Goal: Transaction & Acquisition: Purchase product/service

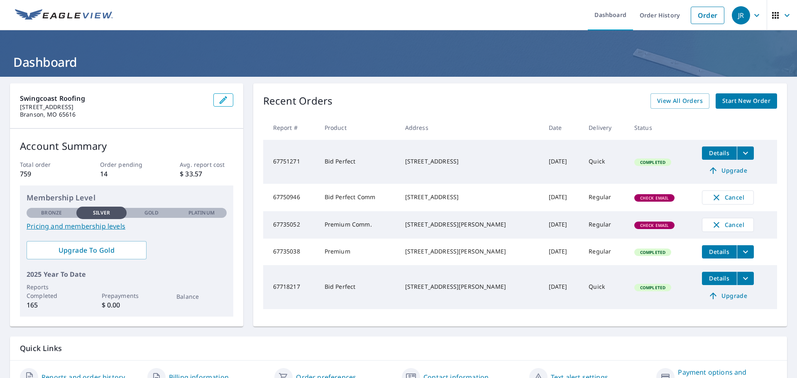
click at [785, 14] on icon "button" at bounding box center [787, 15] width 5 height 3
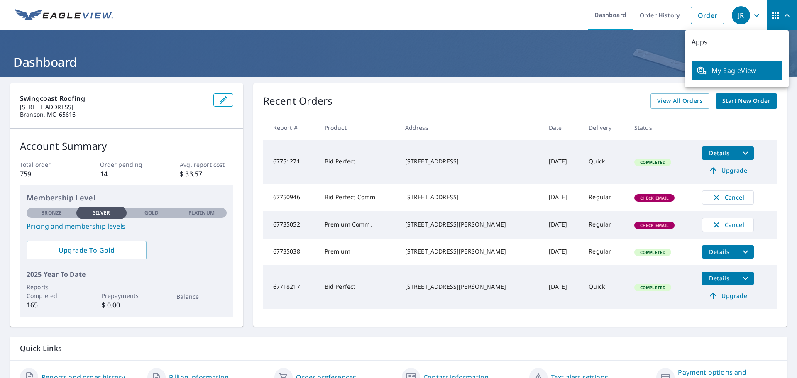
click at [601, 64] on h1 "Dashboard" at bounding box center [398, 62] width 777 height 17
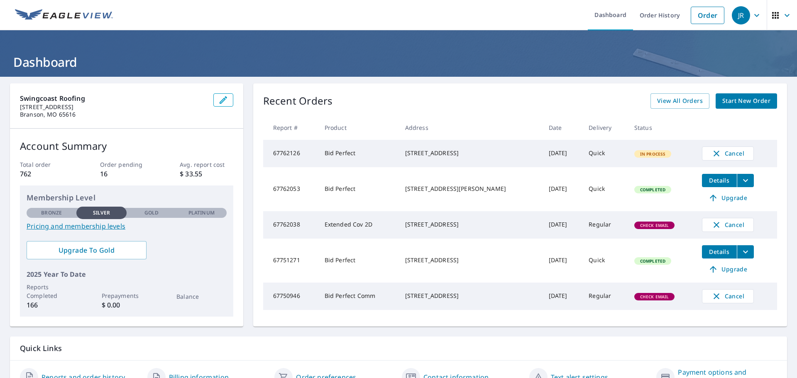
click at [782, 12] on icon "button" at bounding box center [787, 15] width 10 height 10
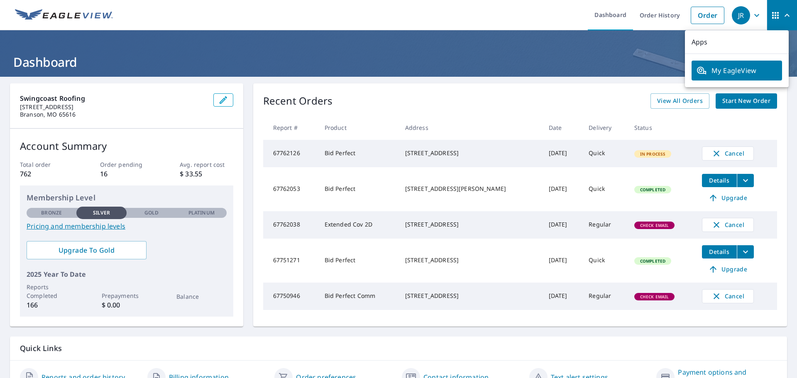
click at [752, 17] on icon "button" at bounding box center [757, 15] width 10 height 10
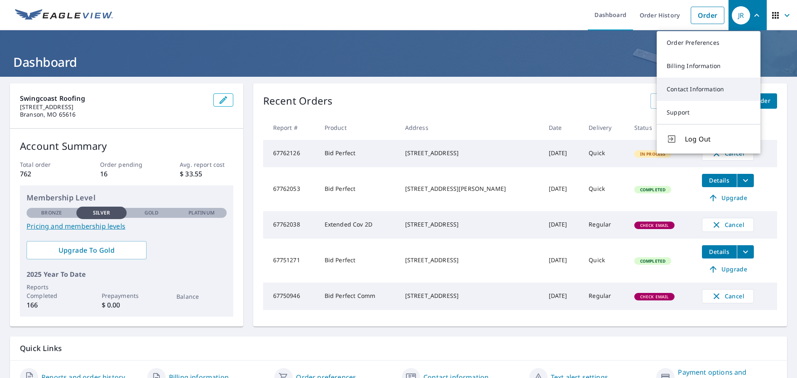
click at [699, 85] on link "Contact Information" at bounding box center [709, 89] width 104 height 23
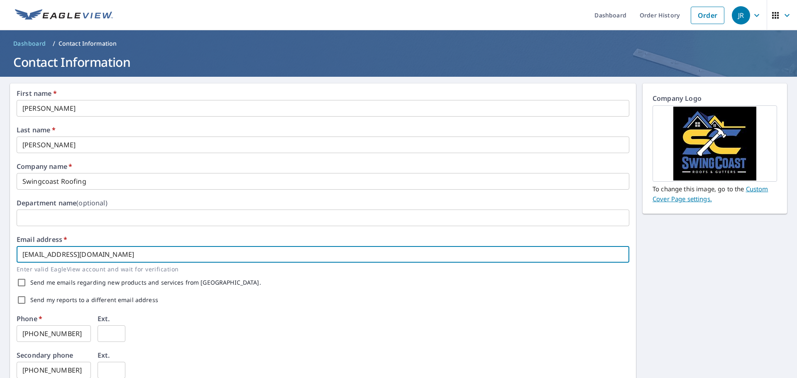
drag, startPoint x: 36, startPoint y: 250, endPoint x: 0, endPoint y: 250, distance: 35.7
click at [0, 250] on div "First name   * Joshua ​ Last name   * Rasmussen ​ Company name   * Swingcoast R…" at bounding box center [398, 320] width 797 height 487
drag, startPoint x: 73, startPoint y: 251, endPoint x: 0, endPoint y: 250, distance: 72.7
click at [0, 250] on div "First name   * Joshua ​ Last name   * Rasmussen ​ Company name   * Swingcoast R…" at bounding box center [398, 320] width 797 height 487
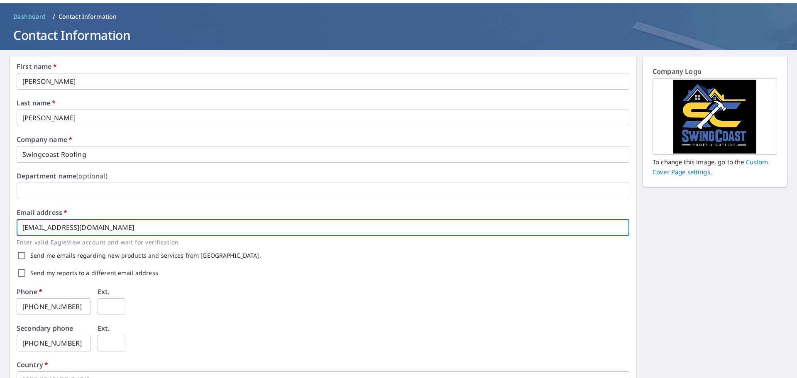
scroll to position [83, 0]
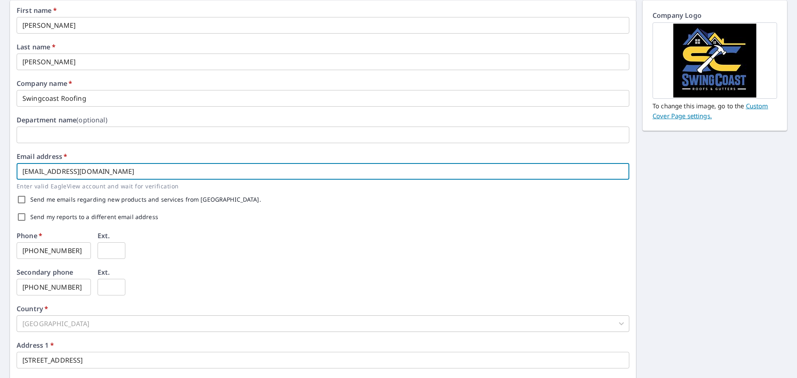
click at [151, 171] on input "bspence@swingcoastroofing.com" at bounding box center [323, 171] width 613 height 17
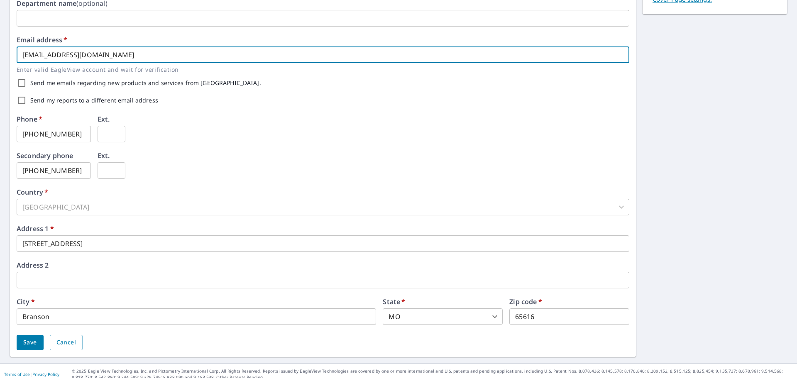
scroll to position [206, 0]
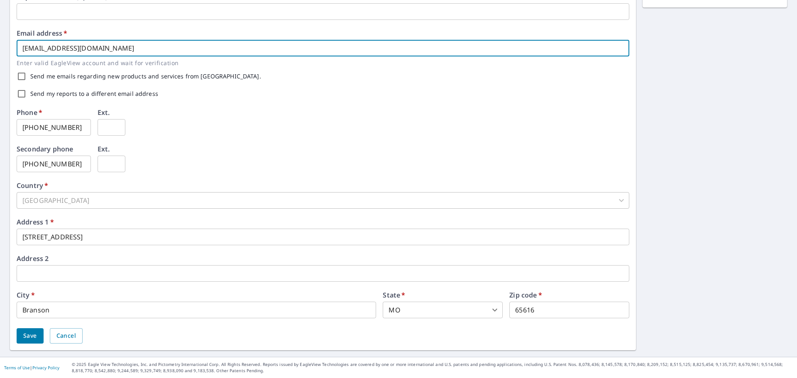
type input "bspence@swingcoastroofing.com"
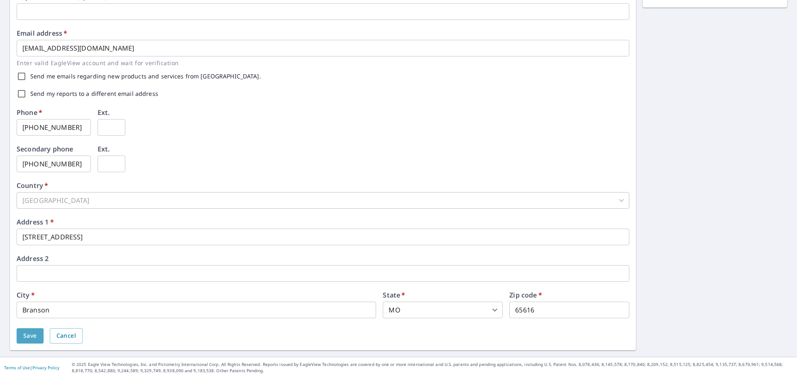
click at [32, 338] on span "Save" at bounding box center [30, 336] width 14 height 10
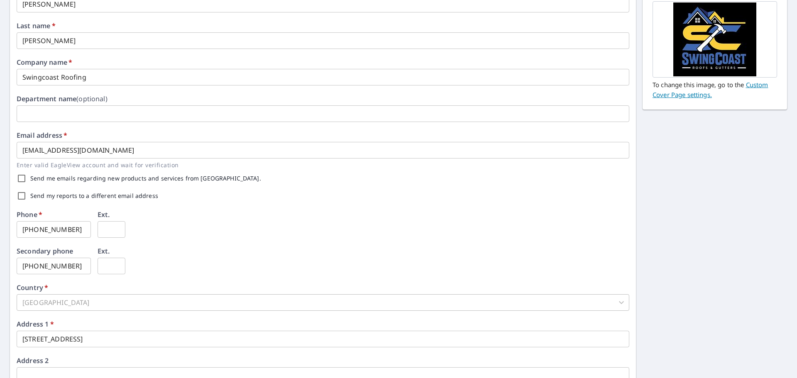
scroll to position [227, 0]
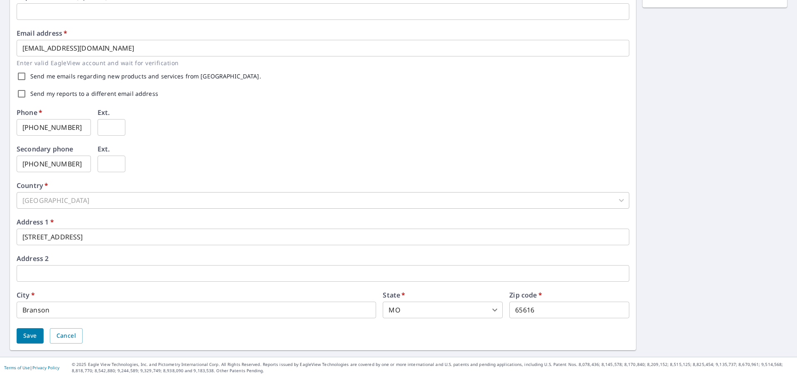
click at [130, 334] on div "Save Cancel" at bounding box center [323, 335] width 613 height 15
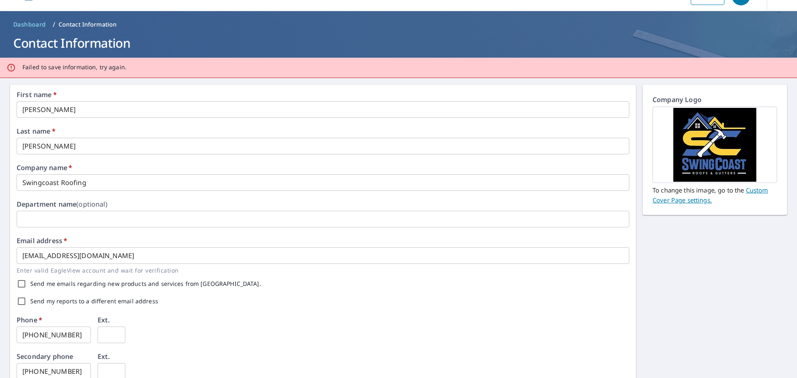
click at [121, 201] on div "Department name (optional) ​" at bounding box center [323, 214] width 613 height 27
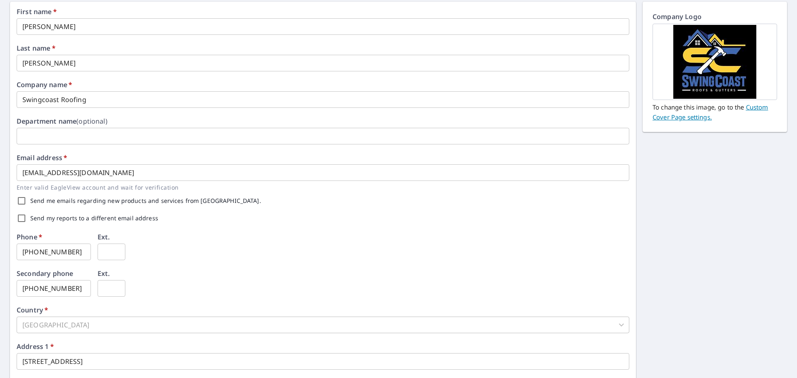
scroll to position [0, 0]
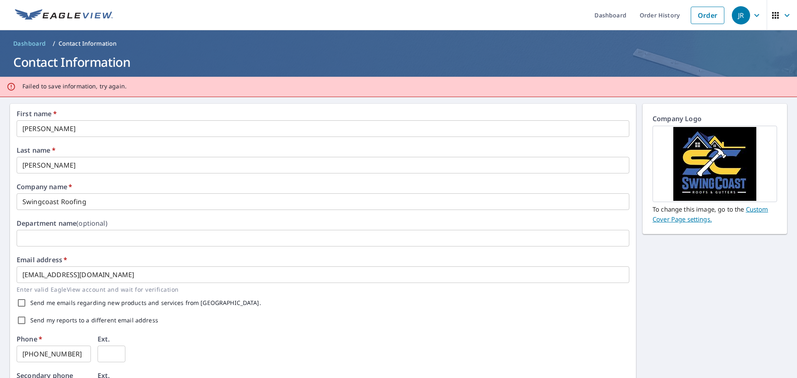
click at [144, 222] on div "Department name (optional) ​" at bounding box center [323, 233] width 613 height 27
click at [782, 12] on icon "button" at bounding box center [787, 15] width 10 height 10
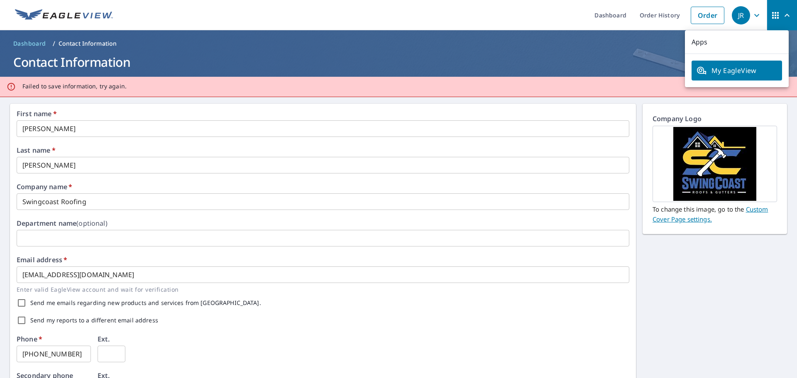
click at [735, 19] on div "JR" at bounding box center [741, 15] width 18 height 18
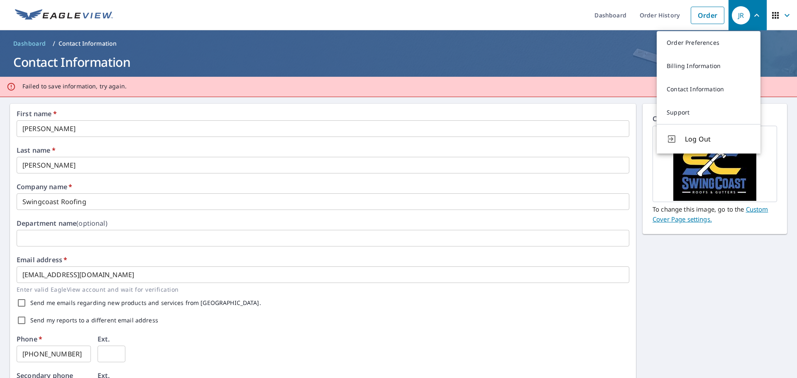
click at [595, 59] on h1 "Contact Information" at bounding box center [398, 62] width 777 height 17
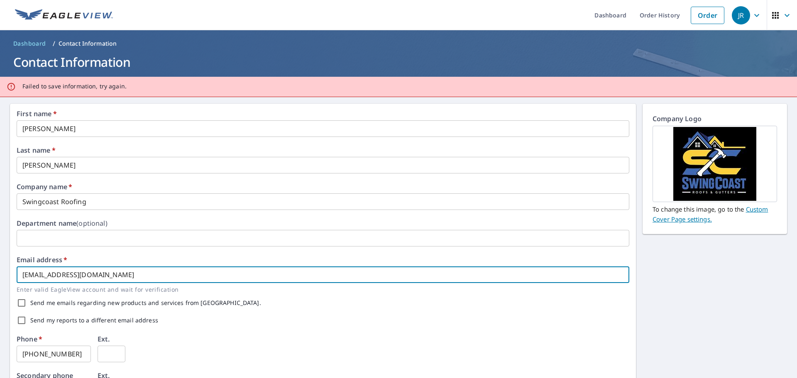
click at [136, 274] on input "bspence@swingcoastroofing.com" at bounding box center [323, 275] width 613 height 17
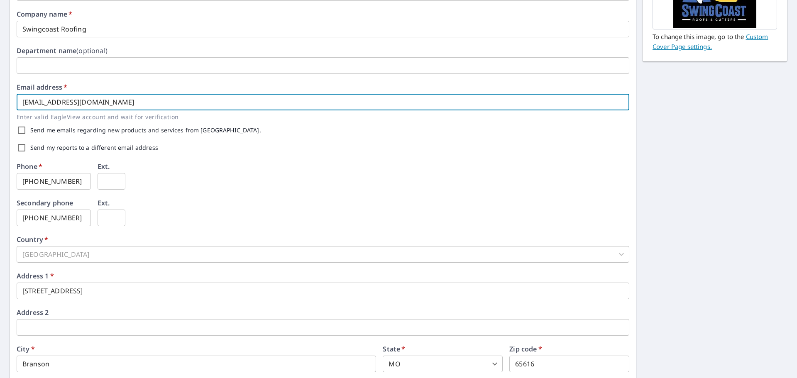
scroll to position [227, 0]
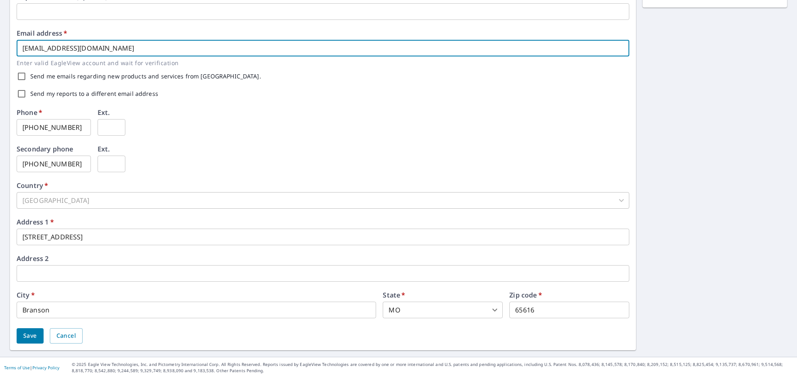
type input "bspence@swingcoastroofing.com"
click at [24, 336] on span "Save" at bounding box center [30, 336] width 14 height 10
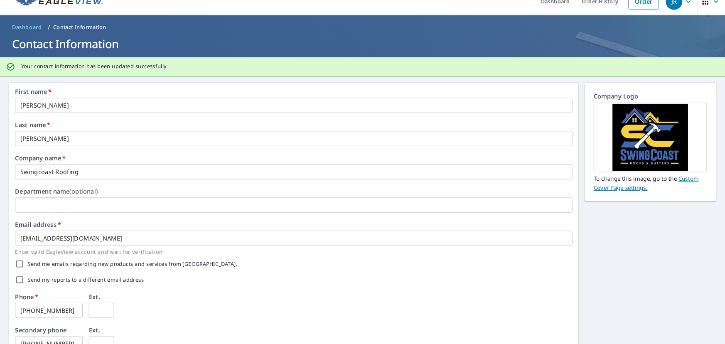
scroll to position [0, 0]
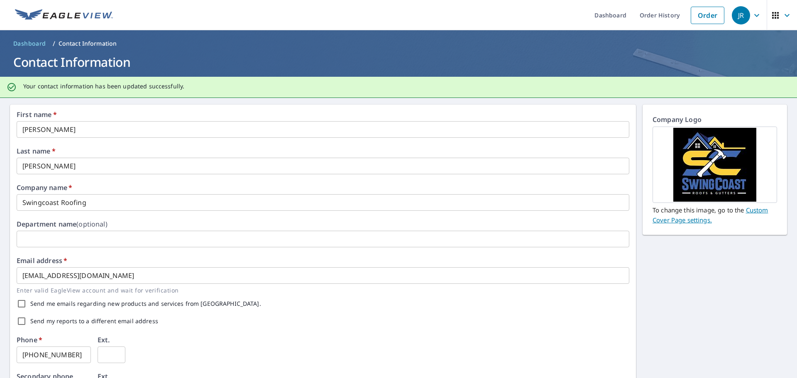
click at [27, 43] on span "Dashboard" at bounding box center [29, 43] width 33 height 8
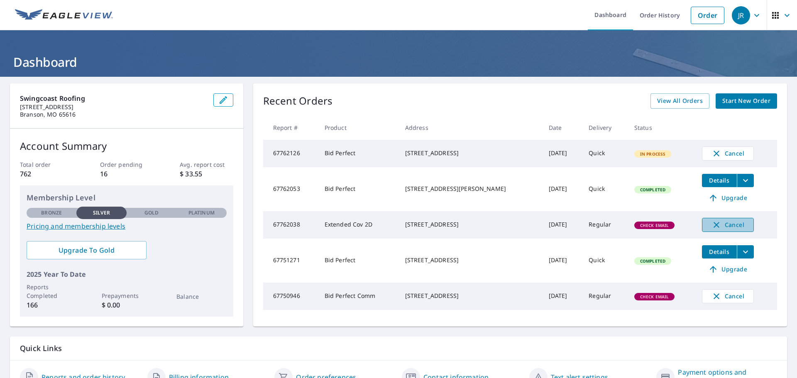
click at [714, 226] on icon "button" at bounding box center [717, 225] width 6 height 6
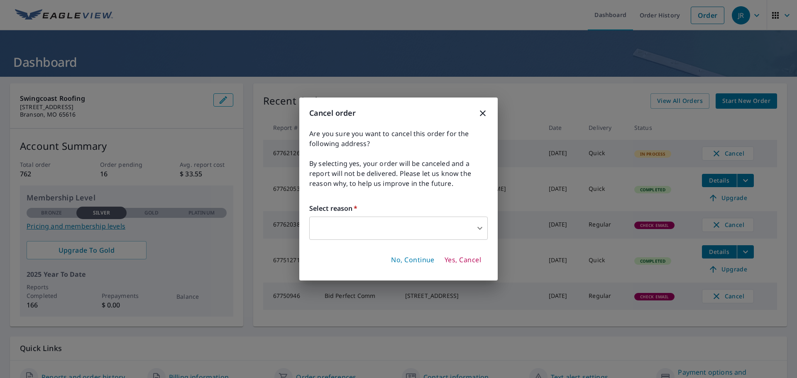
click at [389, 229] on body "JR JR Dashboard Order History Order JR Dashboard Swingcoast Roofing 320 Tall Oa…" at bounding box center [398, 189] width 797 height 378
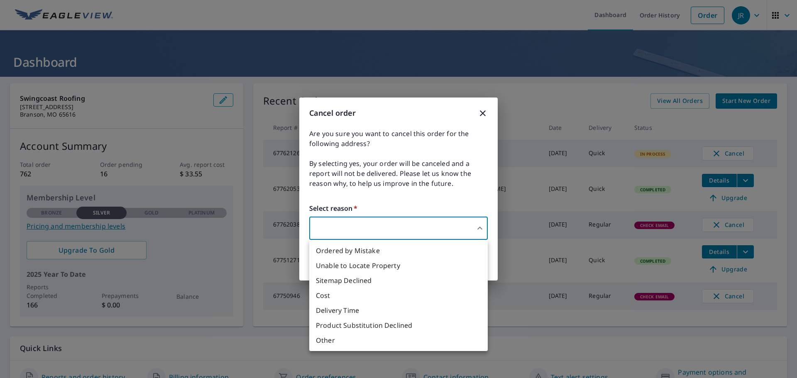
click at [336, 339] on li "Other" at bounding box center [398, 340] width 179 height 15
type input "36"
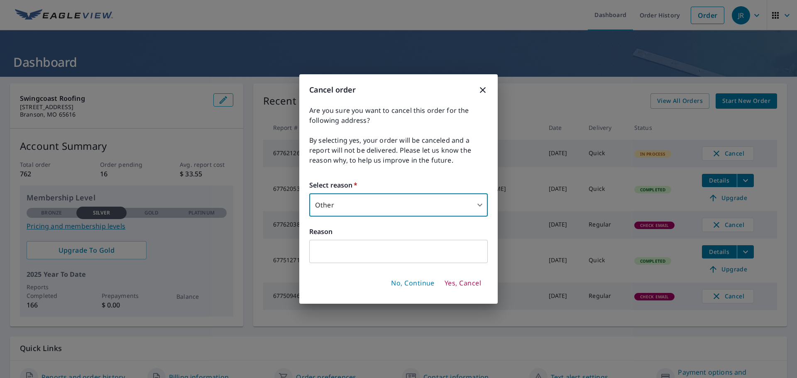
click at [468, 282] on span "Yes, Cancel" at bounding box center [463, 283] width 37 height 9
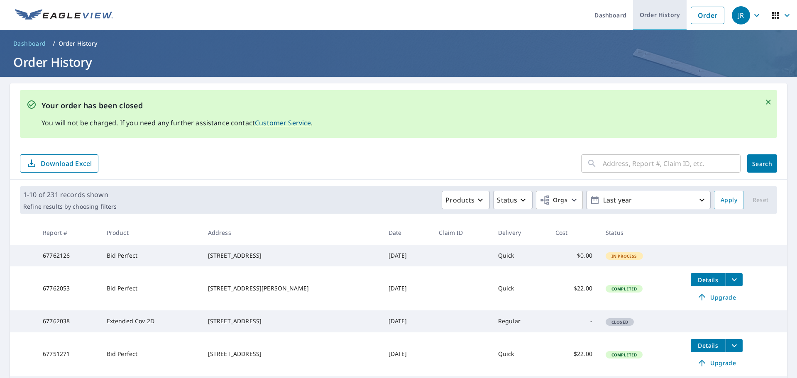
click at [652, 10] on link "Order History" at bounding box center [660, 15] width 54 height 30
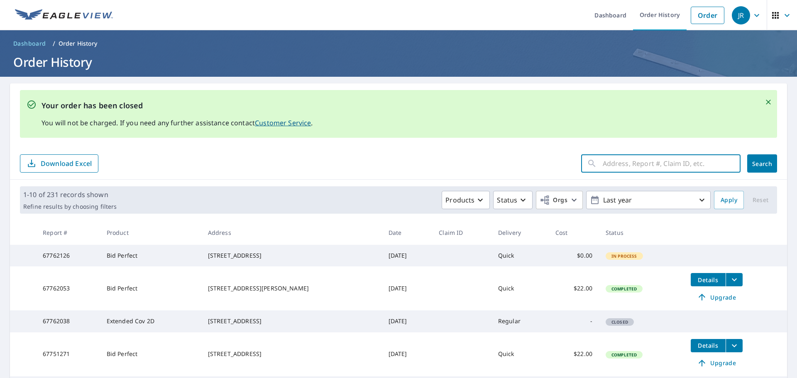
click at [625, 167] on input "text" at bounding box center [672, 163] width 138 height 23
type input "2859"
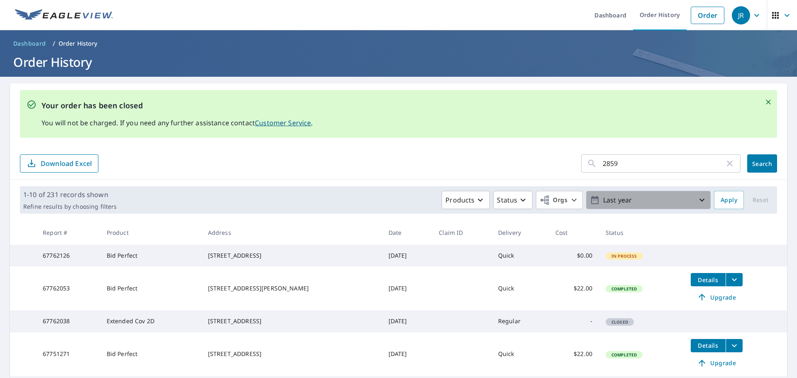
click at [654, 200] on p "Last year" at bounding box center [648, 200] width 97 height 15
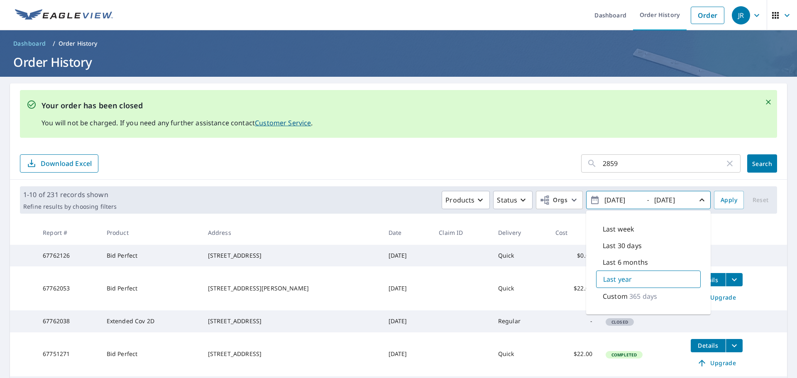
click at [618, 259] on p "Last 6 months" at bounding box center [625, 262] width 45 height 10
type input "2025/04/07"
click at [759, 159] on button "Search" at bounding box center [762, 163] width 30 height 18
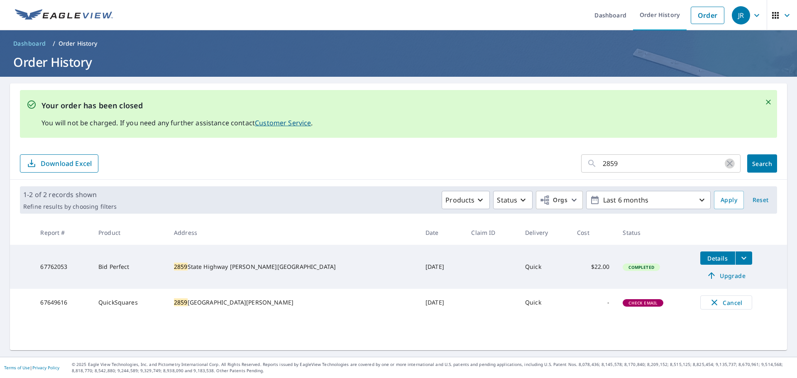
click at [726, 164] on icon "button" at bounding box center [730, 164] width 10 height 10
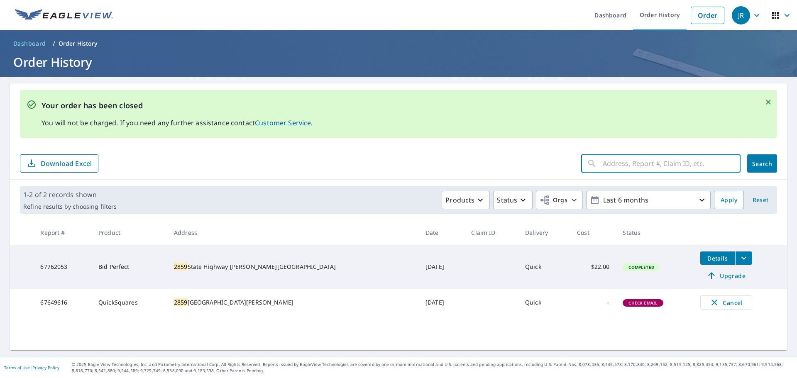
click at [603, 162] on input "text" at bounding box center [672, 163] width 138 height 23
click at [764, 99] on icon "Close" at bounding box center [768, 102] width 8 height 8
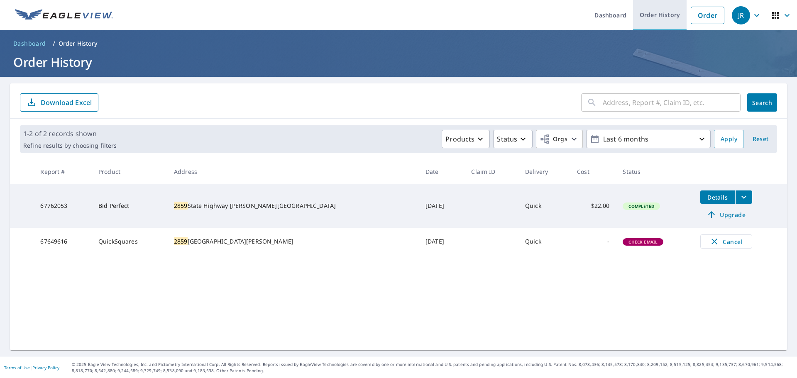
click at [654, 17] on link "Order History" at bounding box center [660, 15] width 54 height 30
click at [761, 139] on span "Reset" at bounding box center [761, 139] width 20 height 10
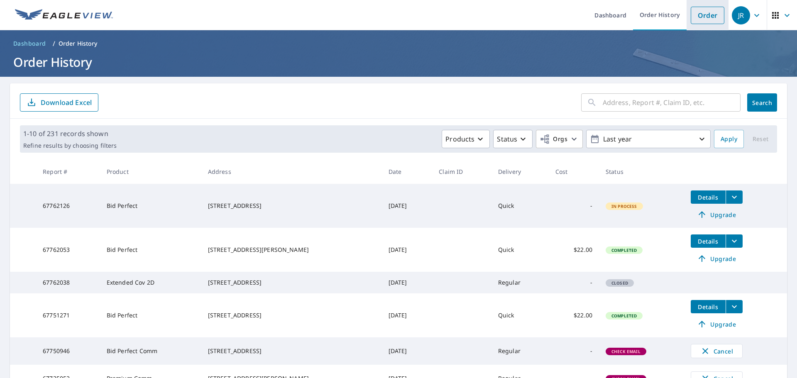
click at [702, 10] on link "Order" at bounding box center [708, 15] width 34 height 17
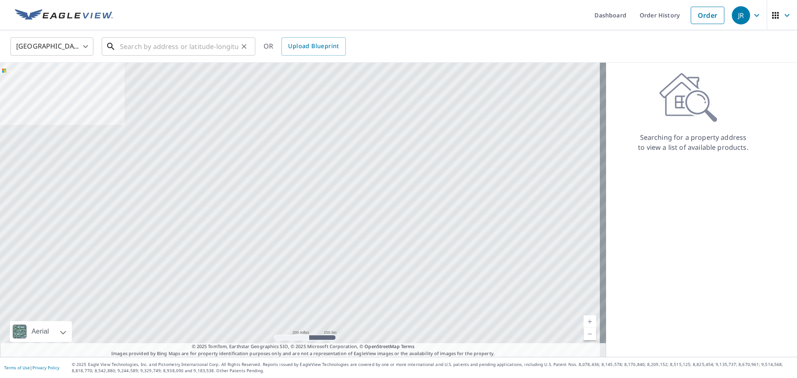
click at [131, 43] on input "text" at bounding box center [179, 46] width 118 height 23
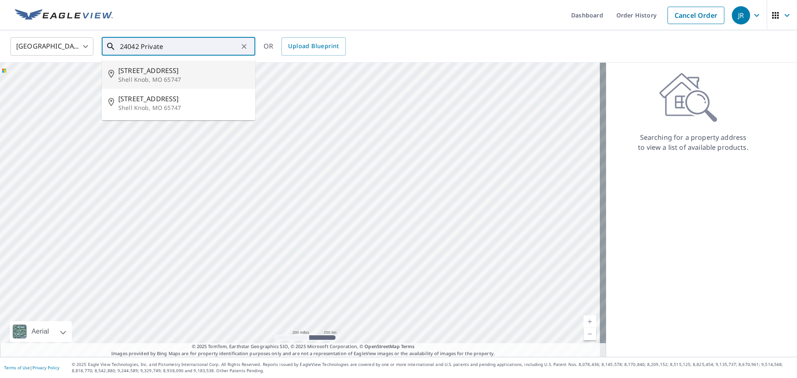
click at [129, 76] on p "Shell Knob, MO 65747" at bounding box center [183, 80] width 130 height 8
type input "24042 Private Road 1240 Shell Knob, MO 65747"
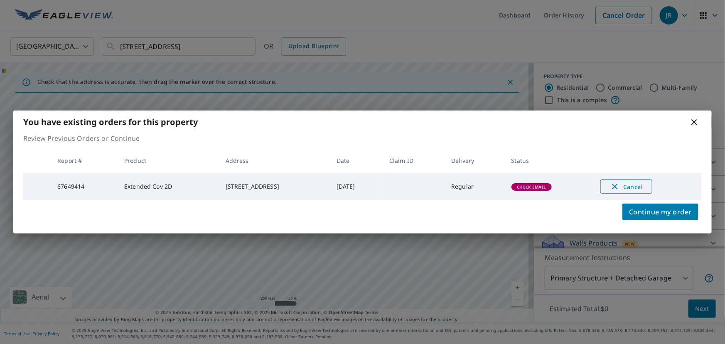
click at [632, 188] on span "Cancel" at bounding box center [626, 186] width 34 height 10
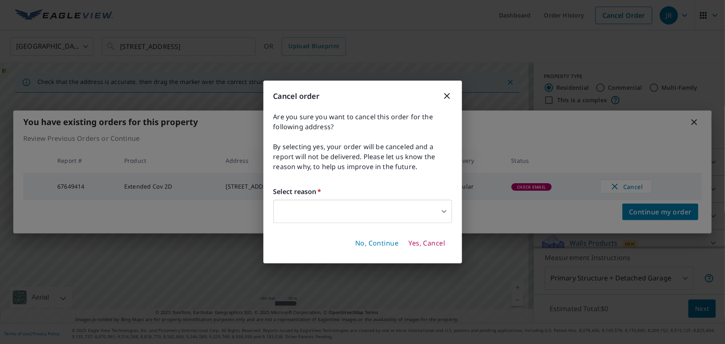
click at [370, 217] on body "JR JR Dashboard Order History Cancel Order JR United States US ​ 24042 Private …" at bounding box center [362, 172] width 725 height 344
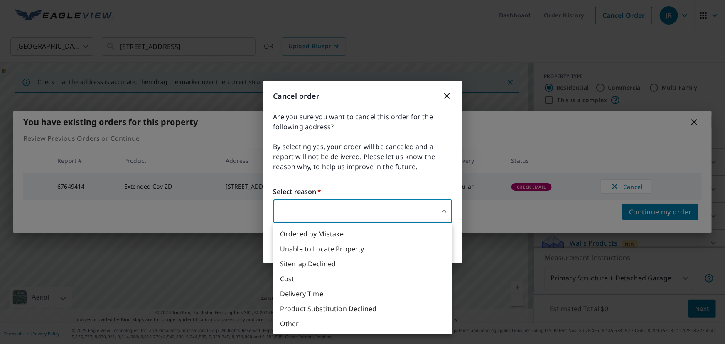
click at [307, 296] on li "Delivery Time" at bounding box center [362, 293] width 179 height 15
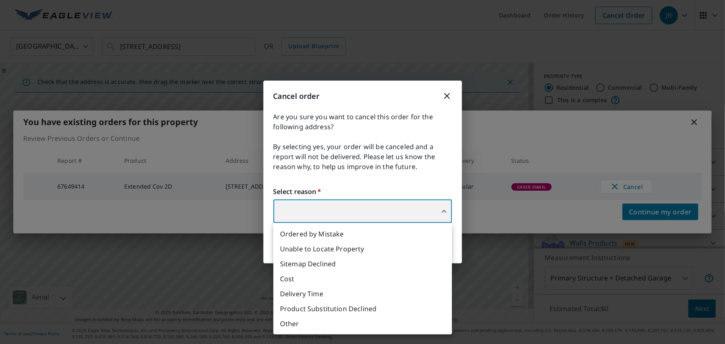
type input "34"
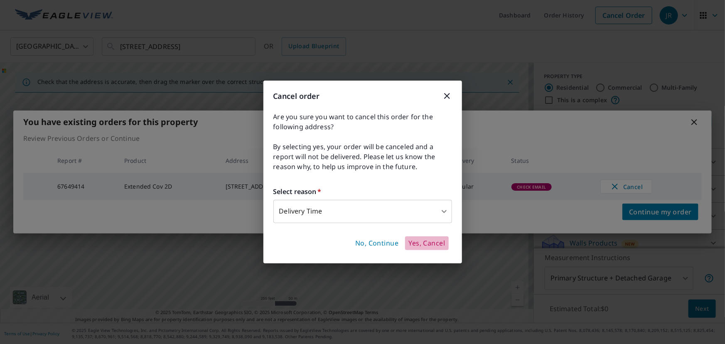
click at [431, 243] on span "Yes, Cancel" at bounding box center [426, 243] width 37 height 9
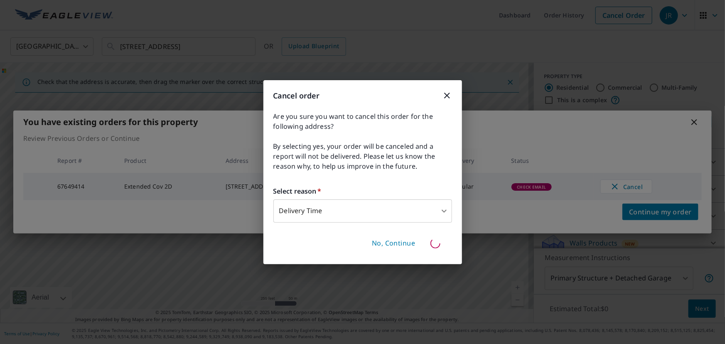
click at [446, 96] on icon "button" at bounding box center [447, 96] width 6 height 6
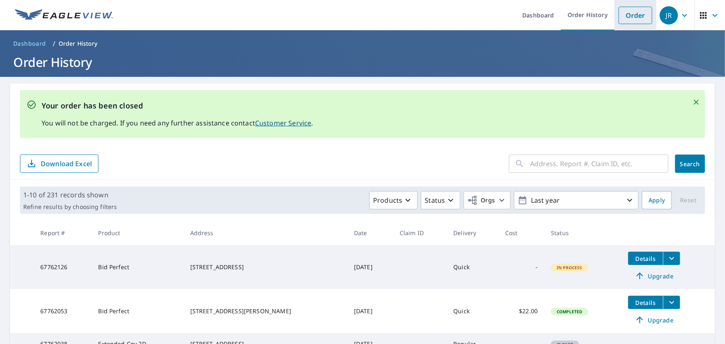
click at [619, 20] on link "Order" at bounding box center [635, 15] width 34 height 17
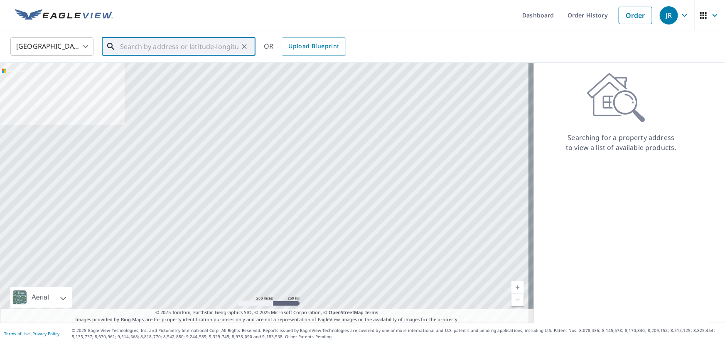
click at [143, 40] on input "text" at bounding box center [179, 46] width 118 height 23
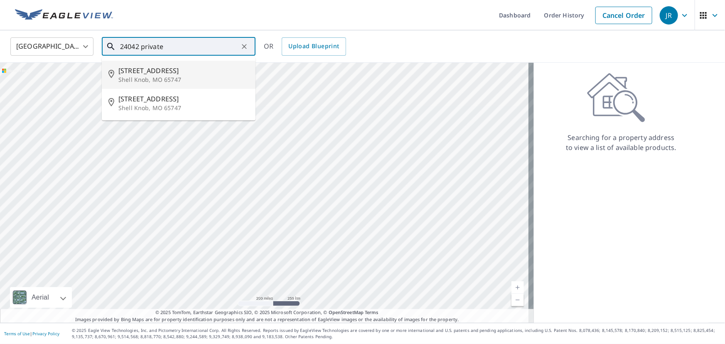
click at [143, 67] on span "[STREET_ADDRESS]" at bounding box center [183, 71] width 130 height 10
type input "24042 Private Road 1240 Shell Knob, MO 65747"
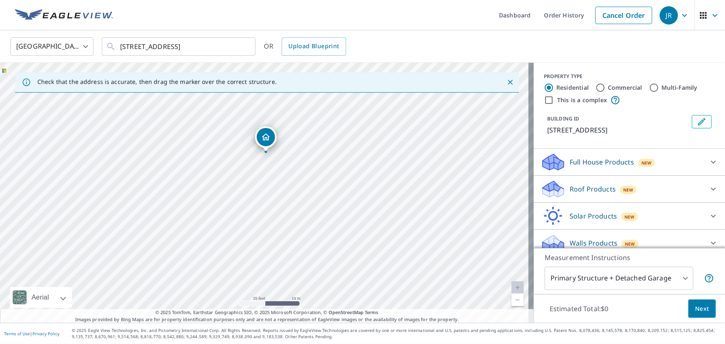
drag, startPoint x: 271, startPoint y: 133, endPoint x: 264, endPoint y: 138, distance: 8.9
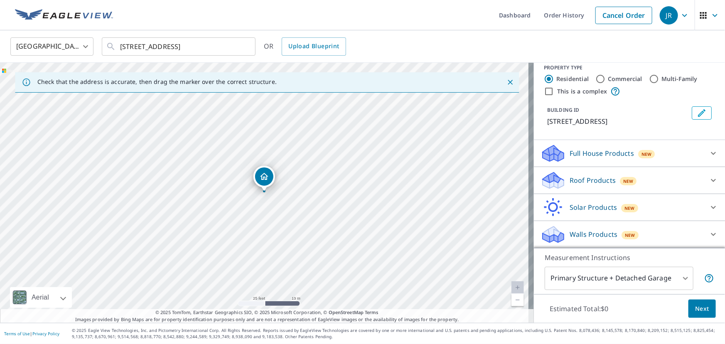
scroll to position [18, 0]
click at [708, 181] on icon at bounding box center [713, 180] width 10 height 10
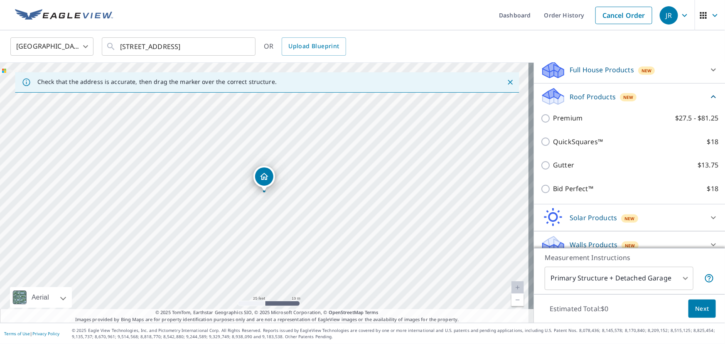
scroll to position [94, 0]
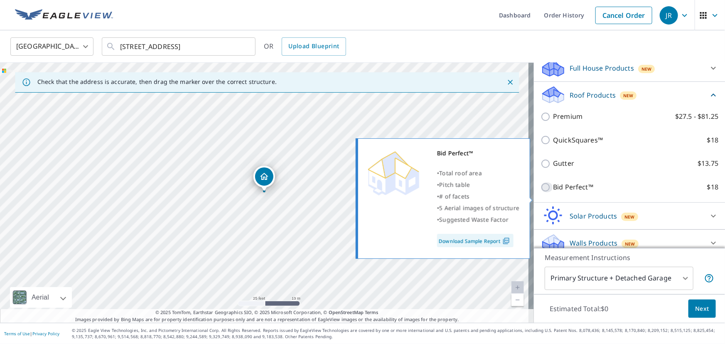
click at [541, 192] on input "Bid Perfect™ $18" at bounding box center [546, 187] width 12 height 10
checkbox input "true"
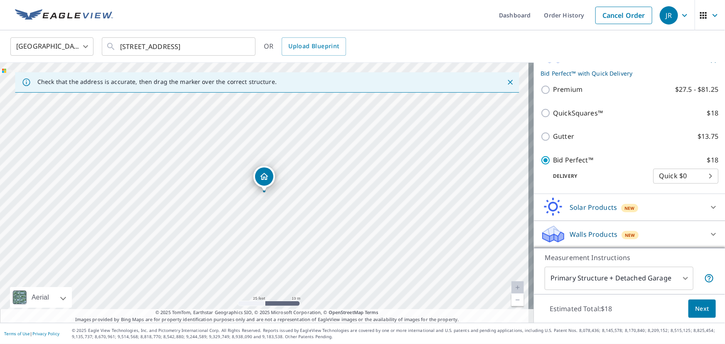
scroll to position [144, 0]
click at [696, 306] on span "Next" at bounding box center [702, 309] width 14 height 10
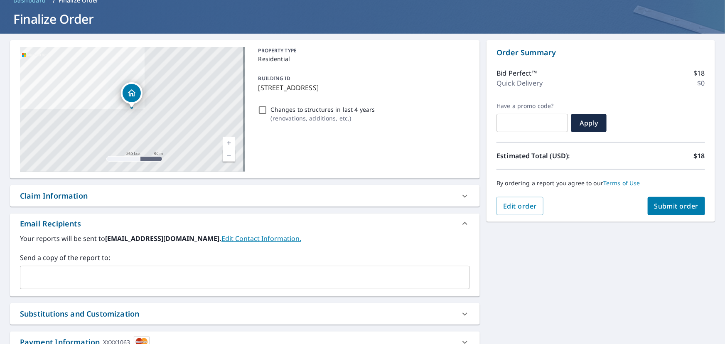
scroll to position [105, 0]
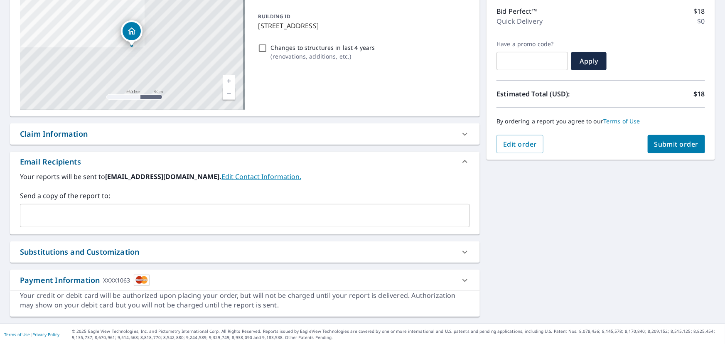
click at [235, 172] on link "Edit Contact Information." at bounding box center [261, 176] width 80 height 9
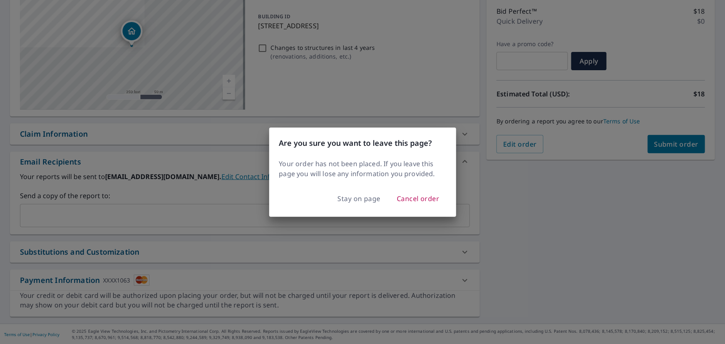
drag, startPoint x: 358, startPoint y: 195, endPoint x: 378, endPoint y: 154, distance: 46.1
click at [377, 155] on div "Are you sure you want to leave this page? Your order has not been placed. If yo…" at bounding box center [362, 171] width 187 height 89
click at [416, 196] on span "Cancel order" at bounding box center [418, 199] width 43 height 12
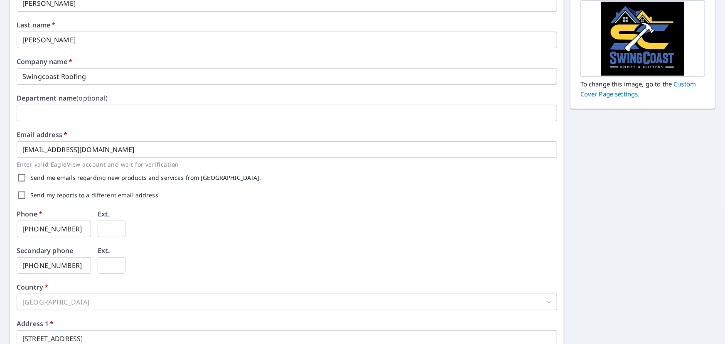
click at [155, 150] on input "bspence@swingcoastroofing.com" at bounding box center [287, 149] width 540 height 17
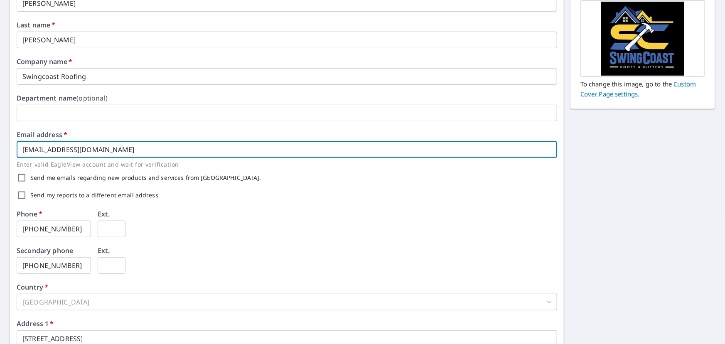
click at [220, 228] on div "Phone   * 417-593-4092 ​ Ext. ​" at bounding box center [287, 229] width 540 height 37
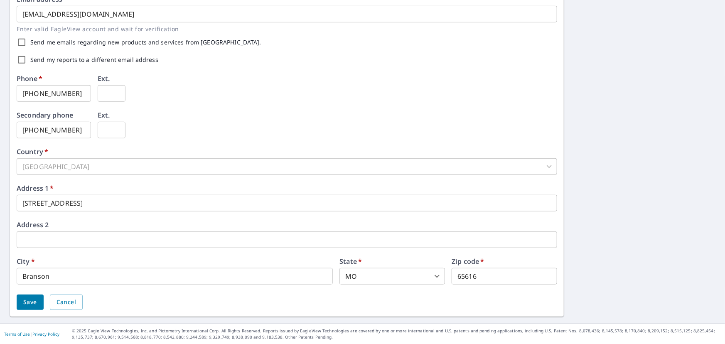
click at [30, 301] on span "Save" at bounding box center [30, 302] width 14 height 10
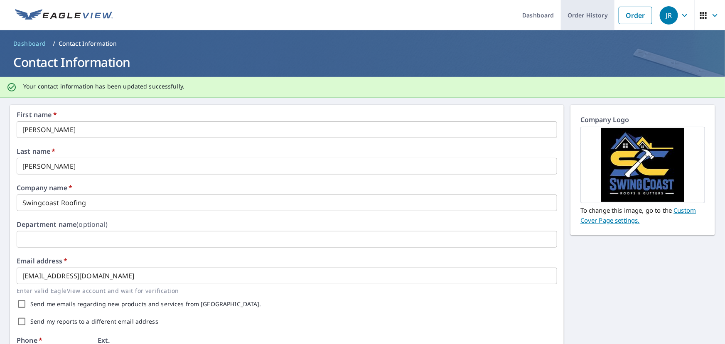
click at [574, 17] on link "Order History" at bounding box center [588, 15] width 54 height 30
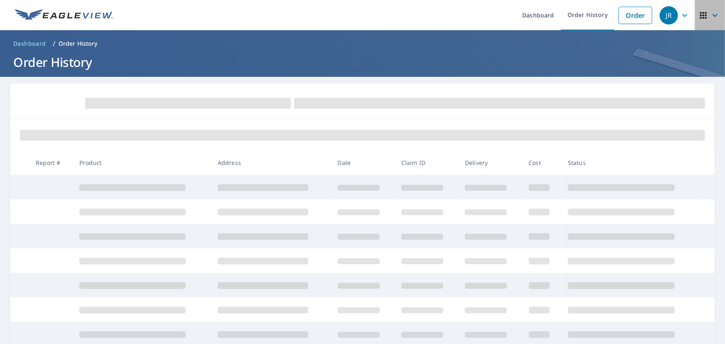
click at [710, 17] on icon "button" at bounding box center [715, 15] width 10 height 10
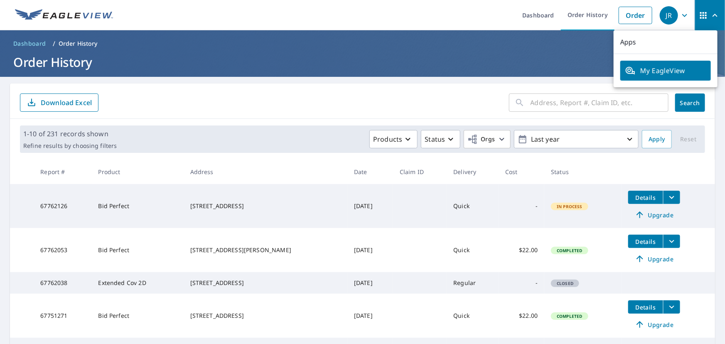
click at [648, 75] on span "My EagleView" at bounding box center [665, 71] width 81 height 10
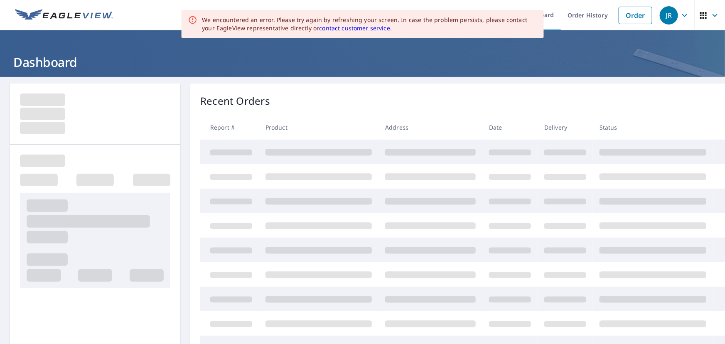
click at [356, 28] on link "contact customer service" at bounding box center [354, 28] width 71 height 8
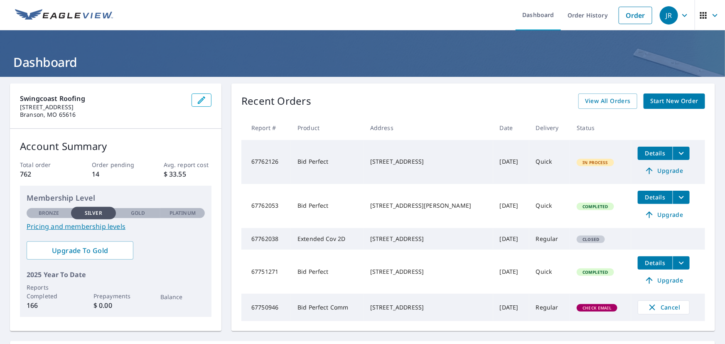
click at [685, 15] on span "JR" at bounding box center [675, 15] width 32 height 20
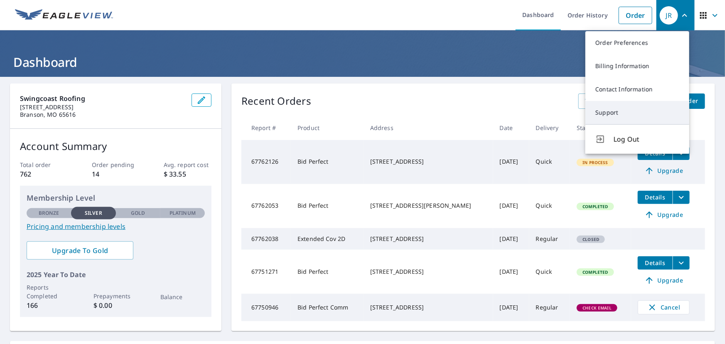
click at [609, 115] on link "Support" at bounding box center [637, 112] width 104 height 23
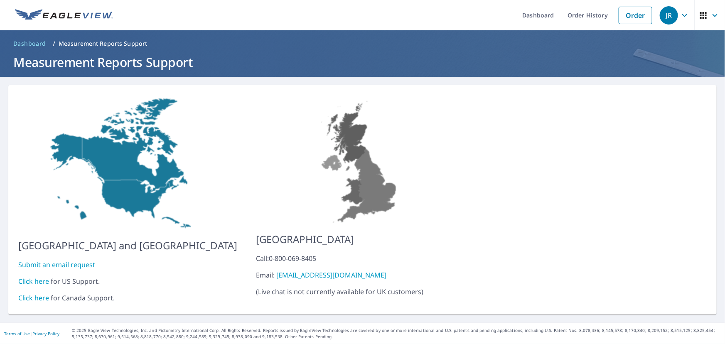
click at [32, 277] on link "Click here" at bounding box center [33, 281] width 31 height 9
click at [587, 17] on link "Order History" at bounding box center [588, 15] width 54 height 30
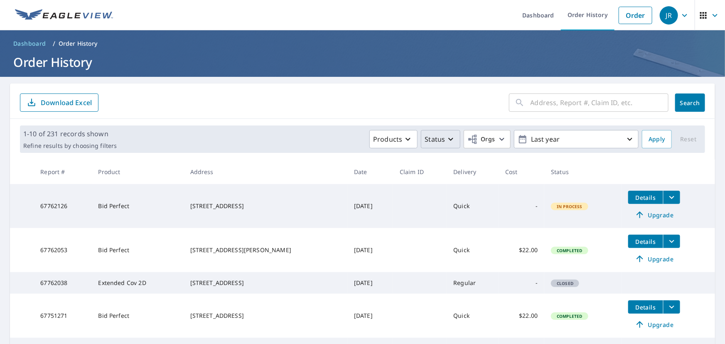
click at [439, 144] on button "Status" at bounding box center [440, 139] width 39 height 18
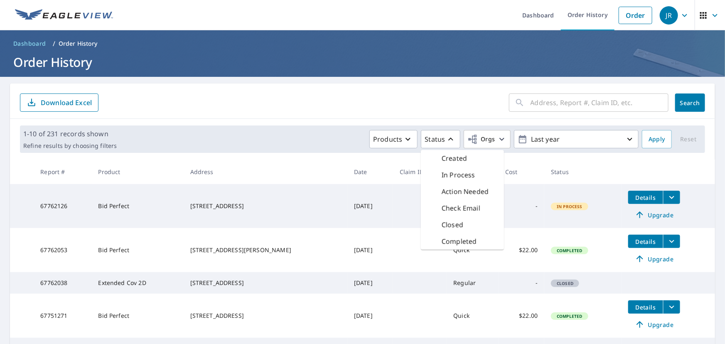
click at [442, 204] on p "Check Email" at bounding box center [460, 208] width 39 height 10
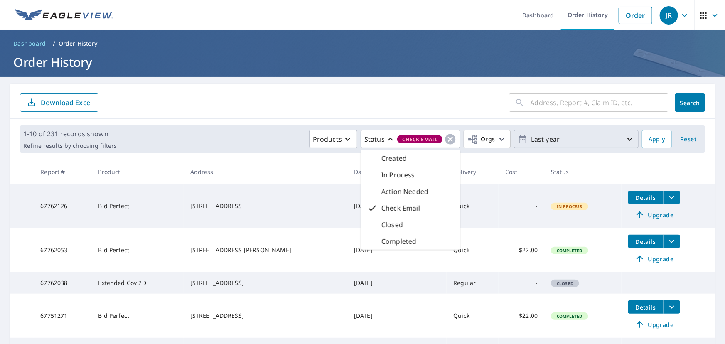
click at [574, 142] on p "Last year" at bounding box center [575, 139] width 97 height 15
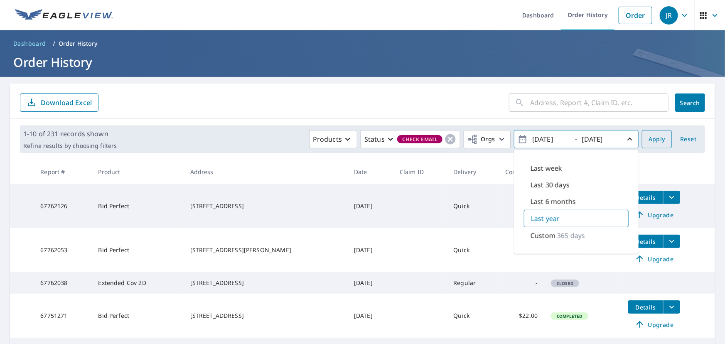
click at [650, 138] on span "Apply" at bounding box center [656, 139] width 17 height 10
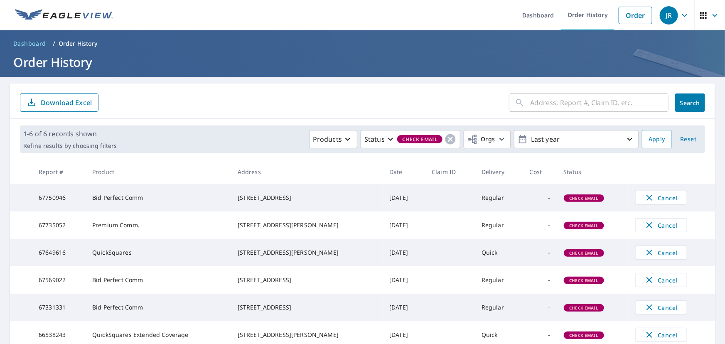
scroll to position [47, 0]
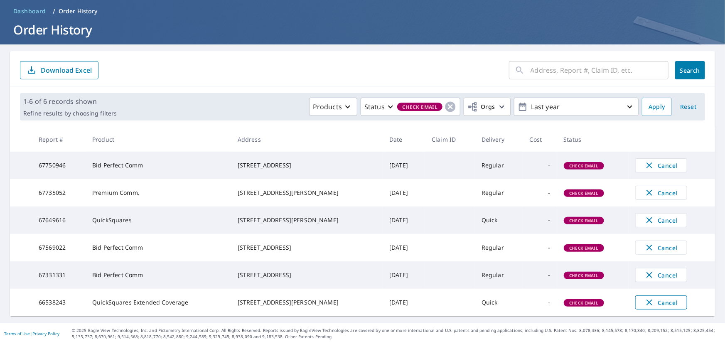
click at [653, 297] on span "Cancel" at bounding box center [661, 302] width 34 height 10
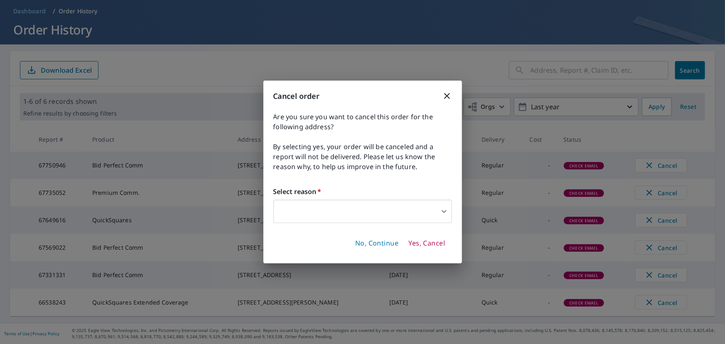
click at [378, 209] on body "JR JR Dashboard Order History Order JR Dashboard / Order History Order History …" at bounding box center [362, 172] width 725 height 344
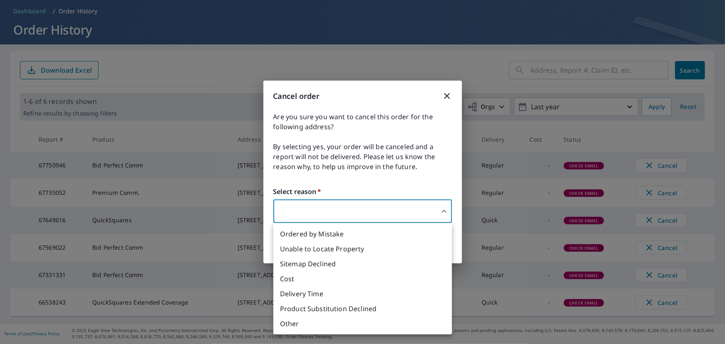
click at [331, 266] on li "Sitemap Declined" at bounding box center [362, 263] width 179 height 15
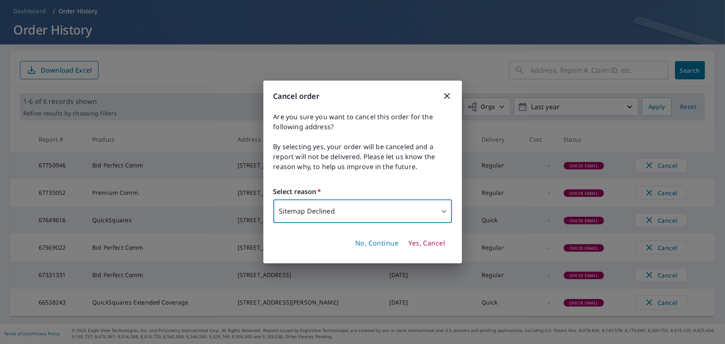
click at [435, 215] on body "JR JR Dashboard Order History Order JR Dashboard / Order History Order History …" at bounding box center [362, 172] width 725 height 344
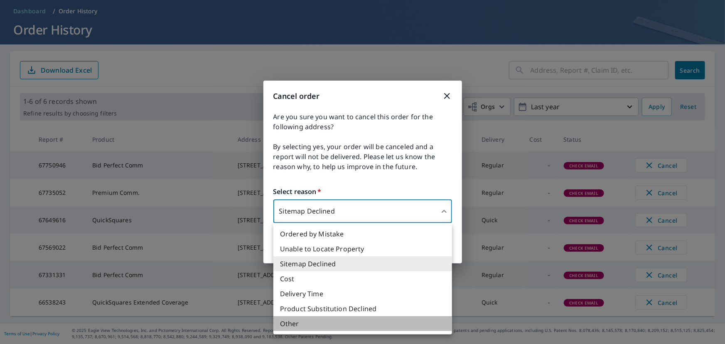
click at [296, 324] on li "Other" at bounding box center [362, 323] width 179 height 15
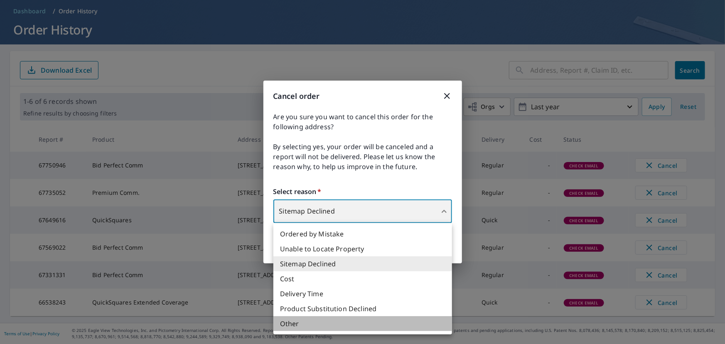
type input "36"
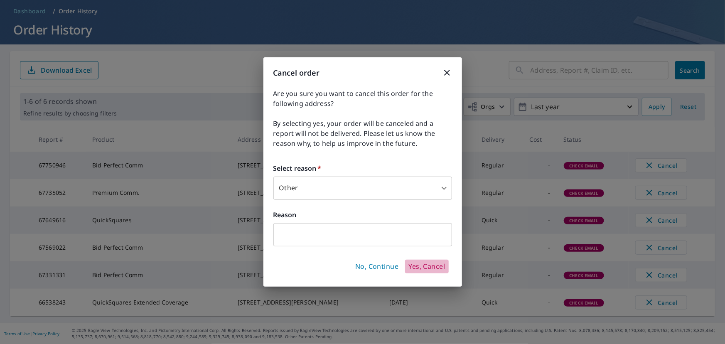
click at [416, 266] on span "Yes, Cancel" at bounding box center [426, 266] width 37 height 9
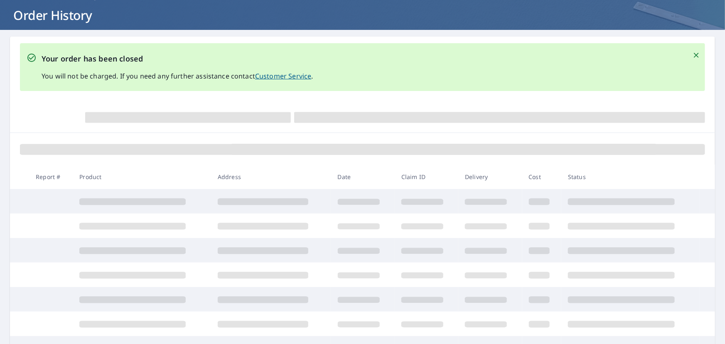
scroll to position [108, 0]
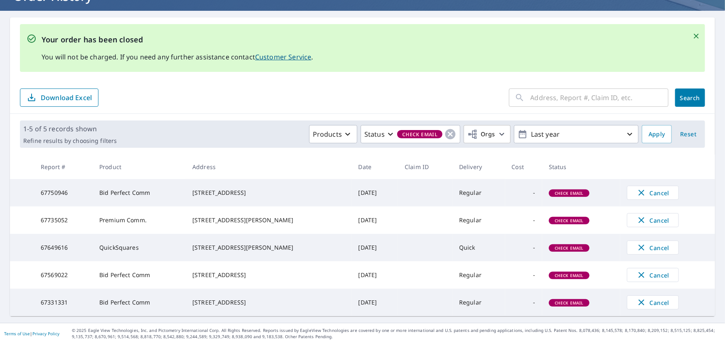
scroll to position [78, 0]
click at [692, 32] on icon "Close" at bounding box center [696, 36] width 8 height 8
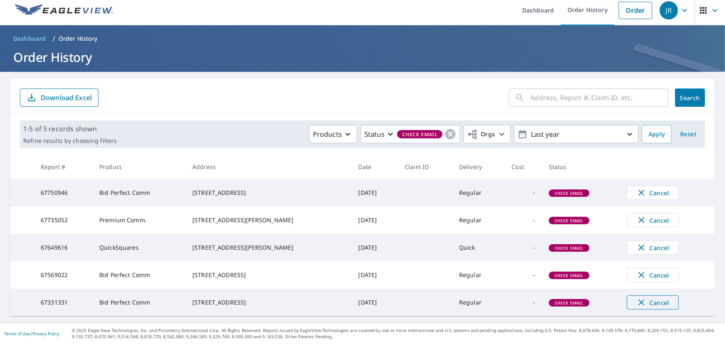
click at [644, 303] on span "Cancel" at bounding box center [652, 302] width 34 height 10
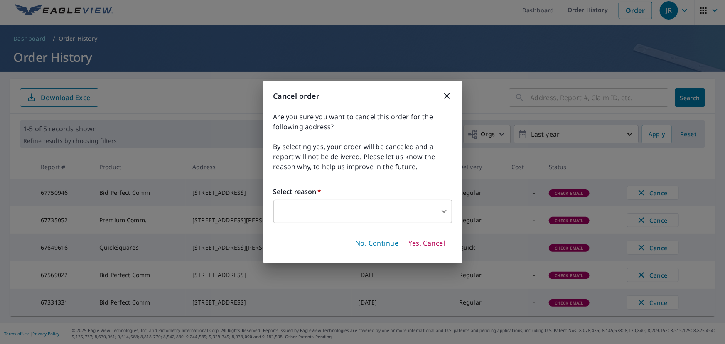
click at [367, 204] on body "JR JR Dashboard Order History Order JR Dashboard / Order History Order History …" at bounding box center [362, 172] width 725 height 344
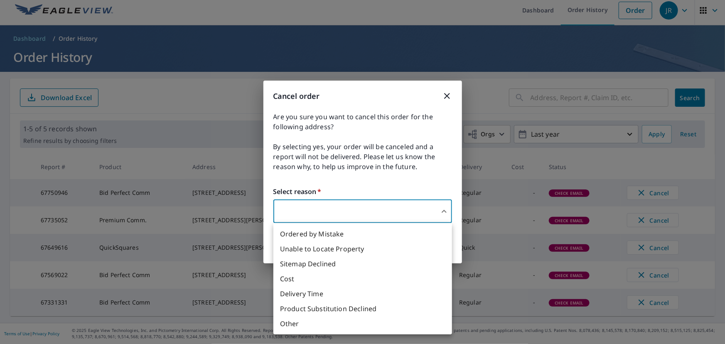
click at [336, 233] on li "Ordered by Mistake" at bounding box center [362, 233] width 179 height 15
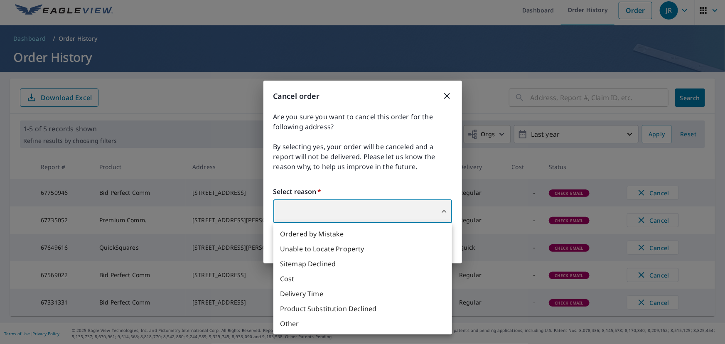
type input "30"
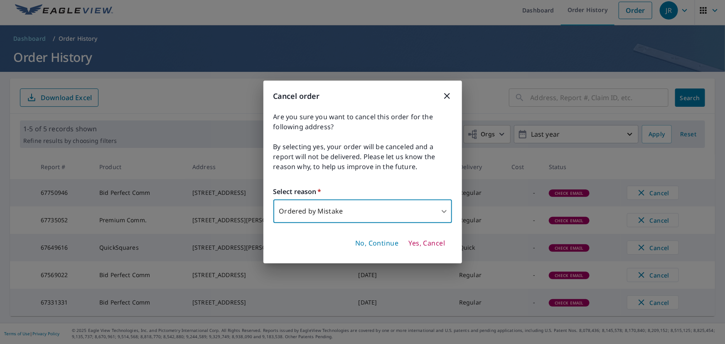
click at [419, 243] on span "Yes, Cancel" at bounding box center [426, 243] width 37 height 9
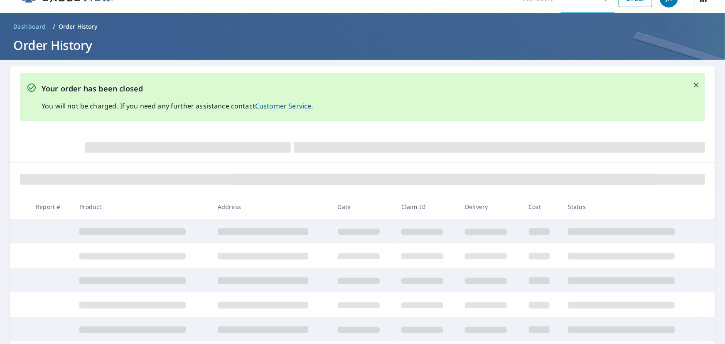
scroll to position [78, 0]
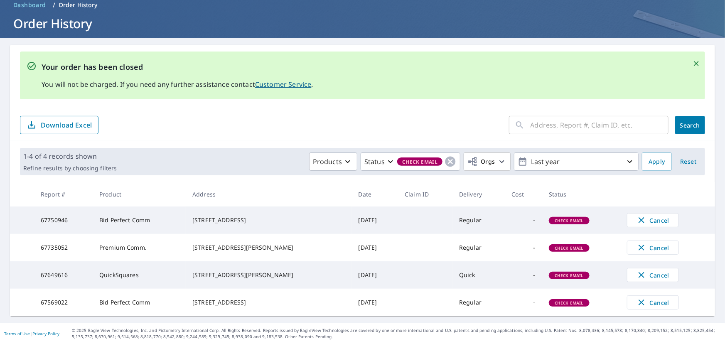
scroll to position [48, 0]
click at [385, 217] on td "Oct 06, 2025" at bounding box center [375, 219] width 47 height 27
click at [387, 212] on td "Oct 06, 2025" at bounding box center [375, 219] width 47 height 27
click at [508, 220] on td "-" at bounding box center [523, 219] width 37 height 27
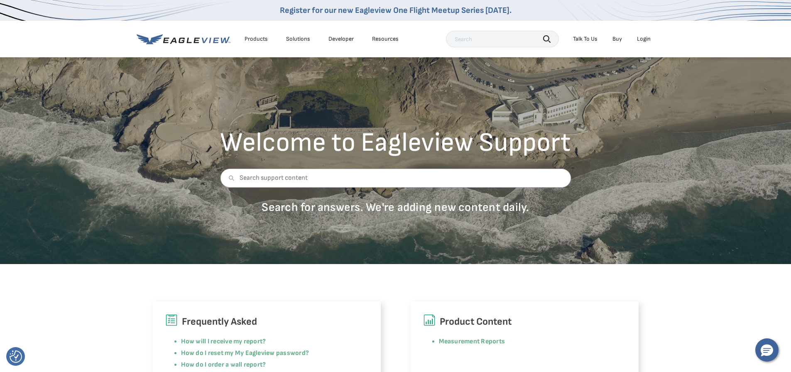
click at [584, 38] on div "Talk To Us" at bounding box center [585, 38] width 24 height 7
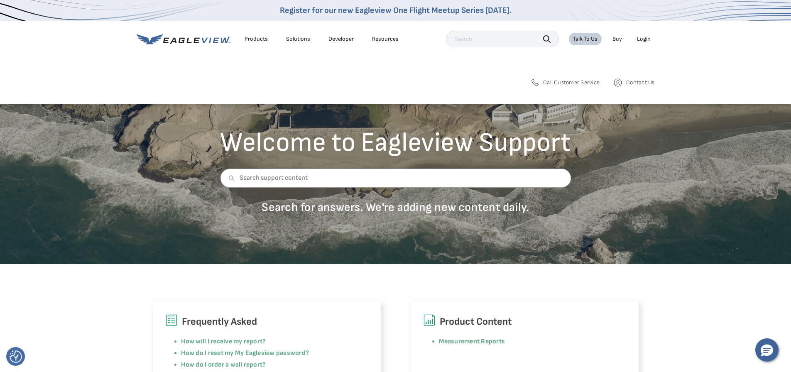
click at [576, 80] on span "Call Customer Service" at bounding box center [571, 82] width 56 height 7
click at [635, 81] on span "Contact Us" at bounding box center [640, 82] width 28 height 7
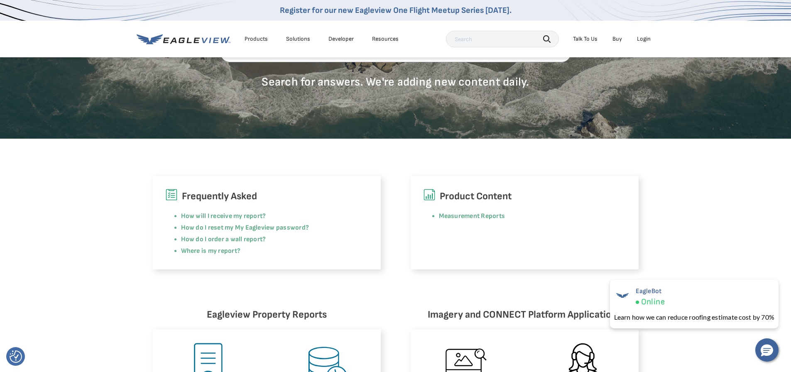
scroll to position [125, 0]
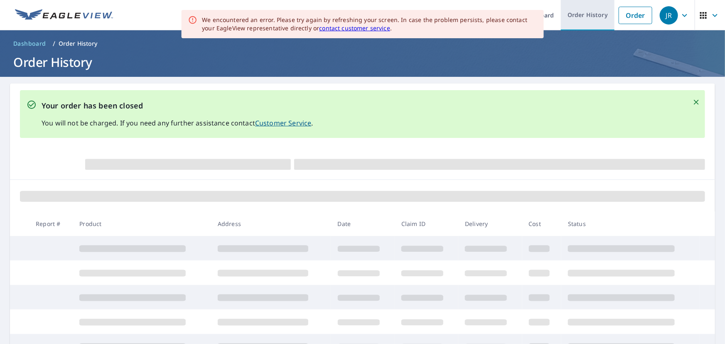
click at [583, 19] on link "Order History" at bounding box center [588, 15] width 54 height 30
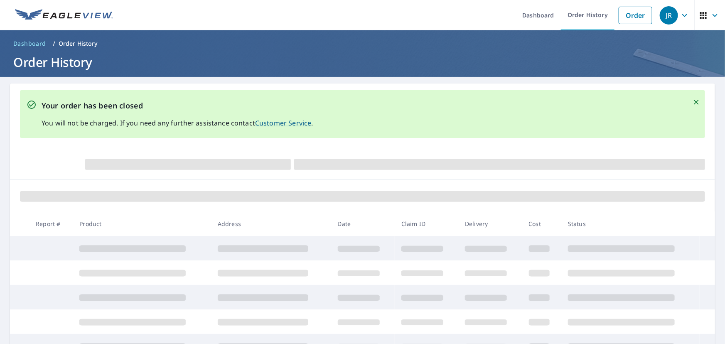
click at [692, 102] on icon "Close" at bounding box center [696, 102] width 8 height 8
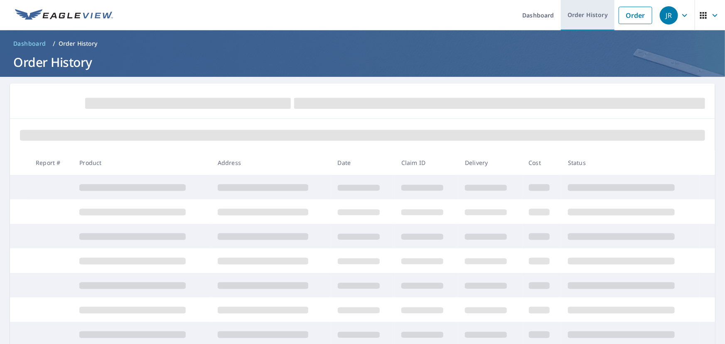
click at [581, 17] on link "Order History" at bounding box center [588, 15] width 54 height 30
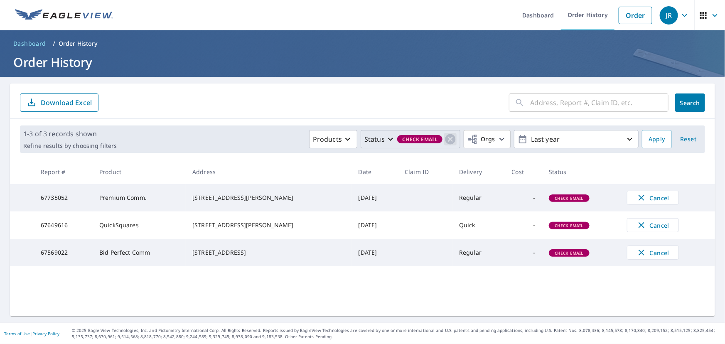
click at [445, 138] on icon "button" at bounding box center [450, 139] width 10 height 10
click at [648, 140] on span "Apply" at bounding box center [656, 139] width 17 height 10
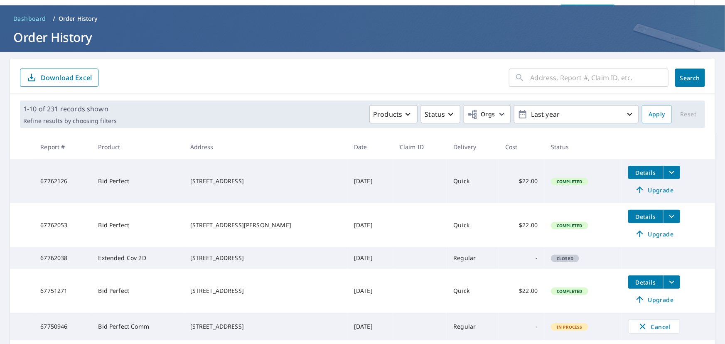
scroll to position [113, 0]
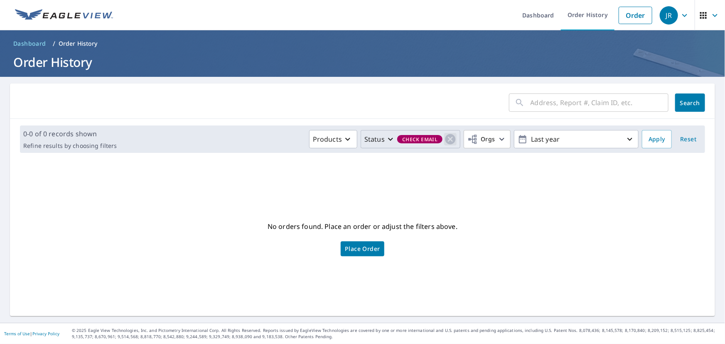
click at [447, 137] on icon "button" at bounding box center [450, 139] width 12 height 12
click at [591, 95] on input "text" at bounding box center [599, 102] width 138 height 23
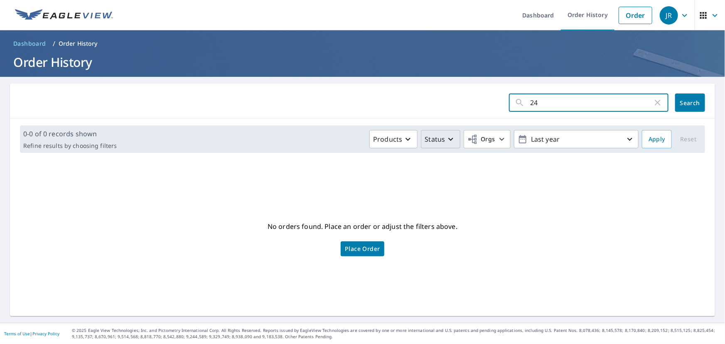
type input "24"
click at [652, 103] on icon "button" at bounding box center [657, 103] width 10 height 10
click at [565, 104] on input "text" at bounding box center [599, 102] width 138 height 23
type input "67762038"
click button "Search" at bounding box center [690, 102] width 30 height 18
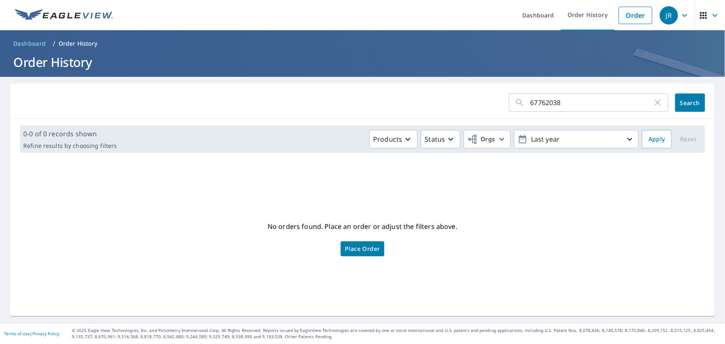
click at [652, 100] on icon "button" at bounding box center [657, 103] width 10 height 10
click at [530, 101] on input "text" at bounding box center [599, 102] width 138 height 23
type input "24042 private road"
click at [681, 100] on span "Search" at bounding box center [689, 103] width 17 height 8
click at [619, 14] on link "Order" at bounding box center [635, 15] width 34 height 17
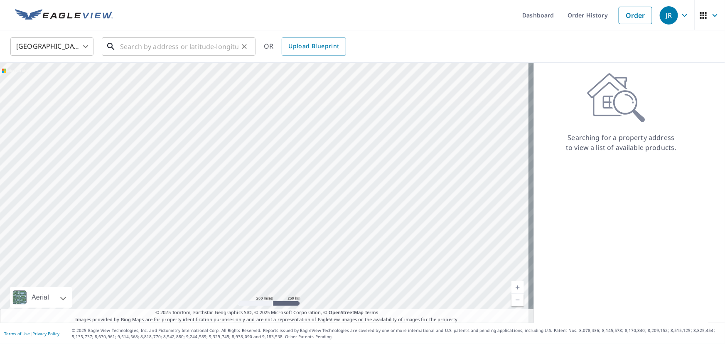
click at [143, 47] on input "text" at bounding box center [179, 46] width 118 height 23
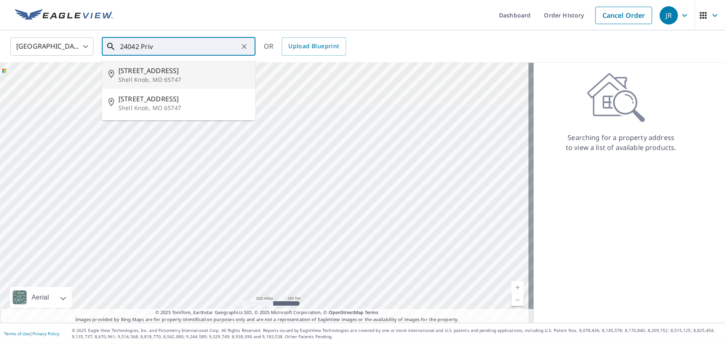
click at [159, 66] on span "24042 Private Road 1240" at bounding box center [183, 71] width 130 height 10
type input "24042 Private Road 1240 Shell Knob, MO 65747"
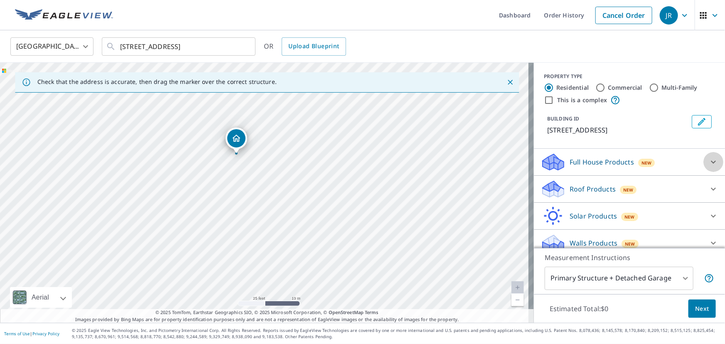
click at [703, 172] on div at bounding box center [713, 162] width 20 height 20
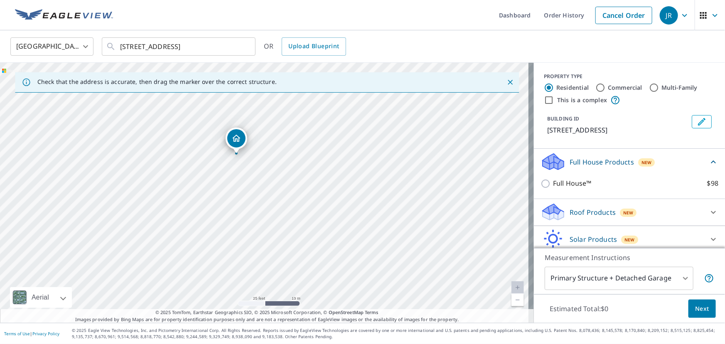
click at [708, 167] on icon at bounding box center [713, 162] width 10 height 10
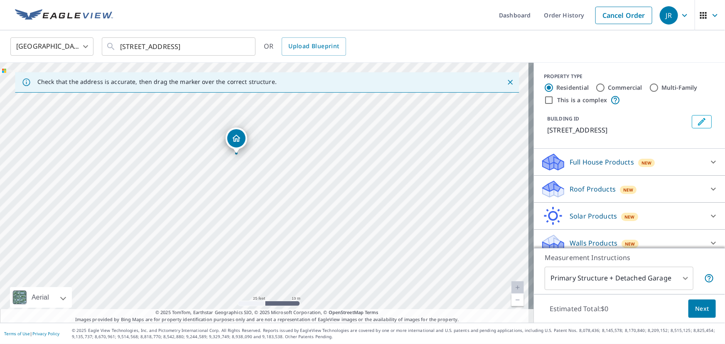
click at [648, 193] on div "Roof Products New" at bounding box center [621, 189] width 163 height 20
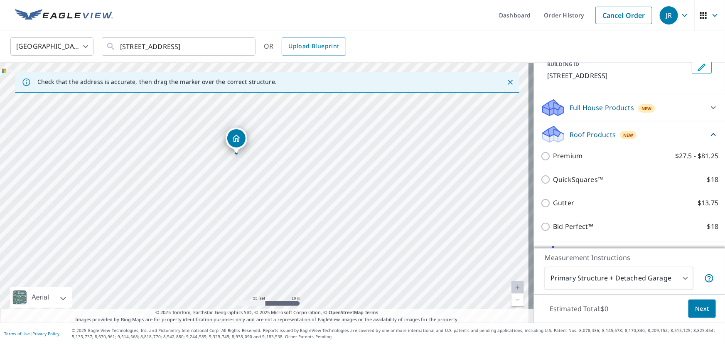
scroll to position [112, 0]
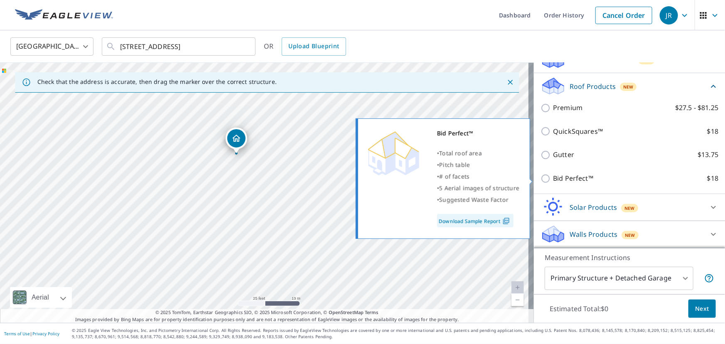
click at [541, 180] on input "Bid Perfect™ $18" at bounding box center [546, 179] width 12 height 10
checkbox input "true"
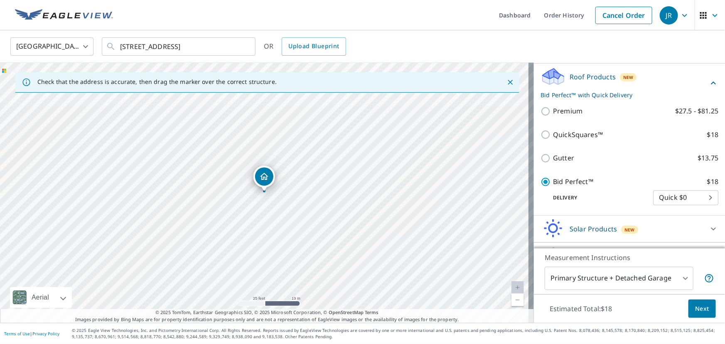
click at [699, 309] on span "Next" at bounding box center [702, 309] width 14 height 10
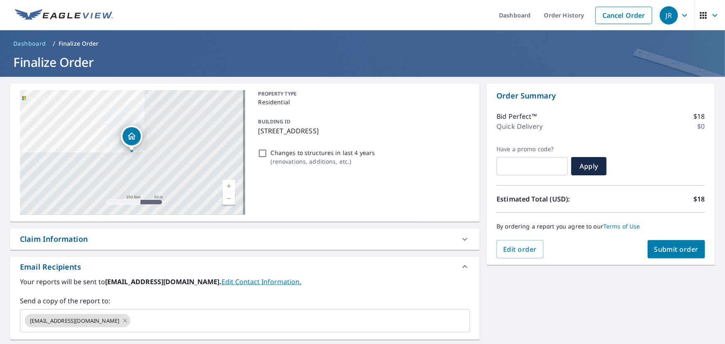
click at [679, 17] on icon "button" at bounding box center [684, 15] width 10 height 10
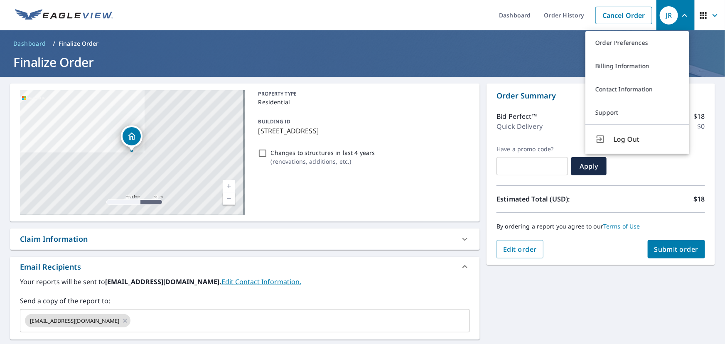
click at [627, 137] on span "Log Out" at bounding box center [646, 139] width 66 height 10
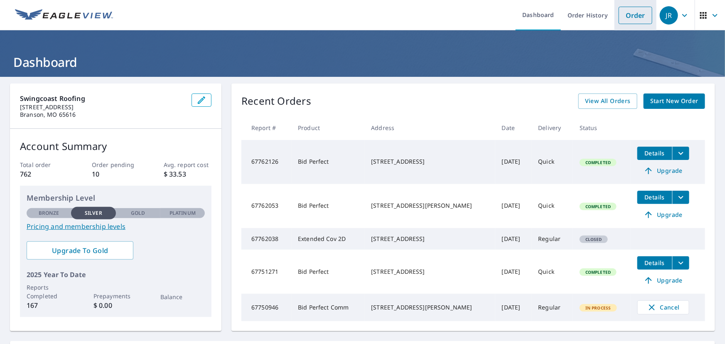
click at [632, 19] on link "Order" at bounding box center [635, 15] width 34 height 17
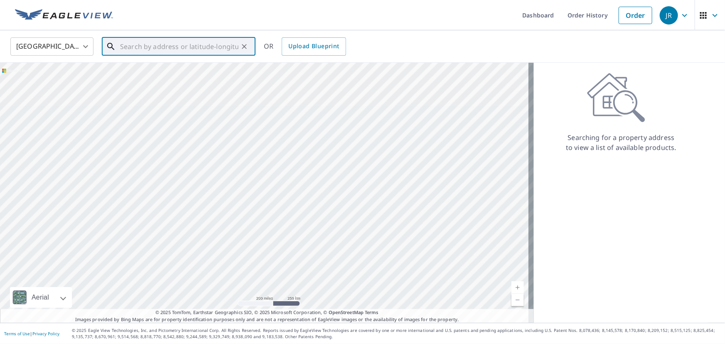
click at [145, 50] on input "text" at bounding box center [179, 46] width 118 height 23
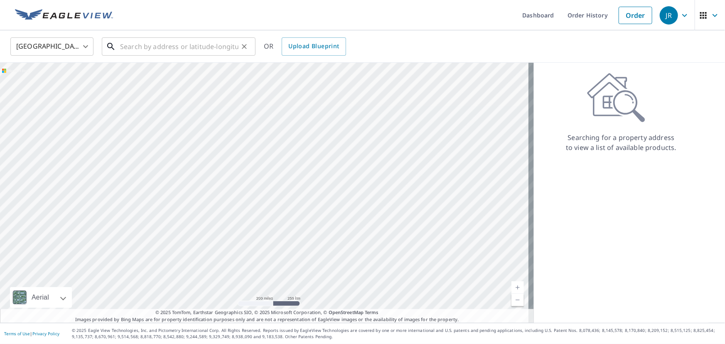
click at [154, 49] on input "text" at bounding box center [179, 46] width 118 height 23
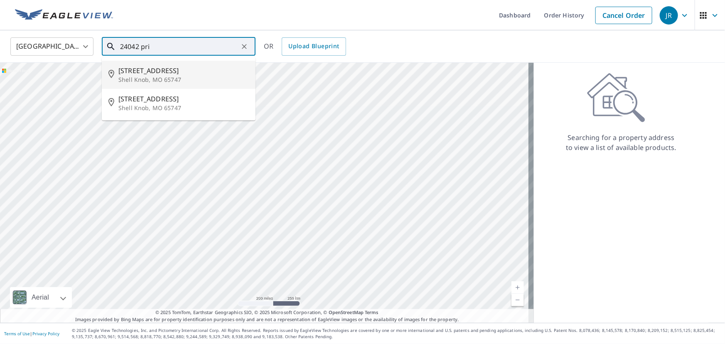
click at [149, 66] on span "[STREET_ADDRESS]" at bounding box center [183, 71] width 130 height 10
type input "[STREET_ADDRESS]"
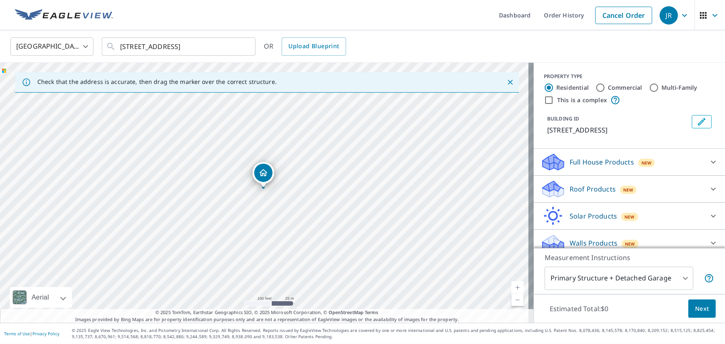
click at [644, 199] on div "Roof Products New" at bounding box center [621, 189] width 163 height 20
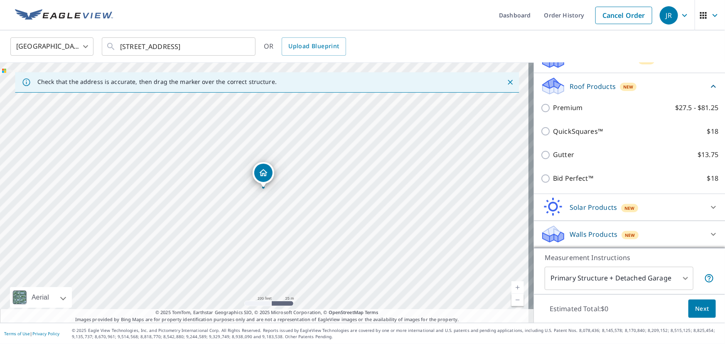
scroll to position [112, 0]
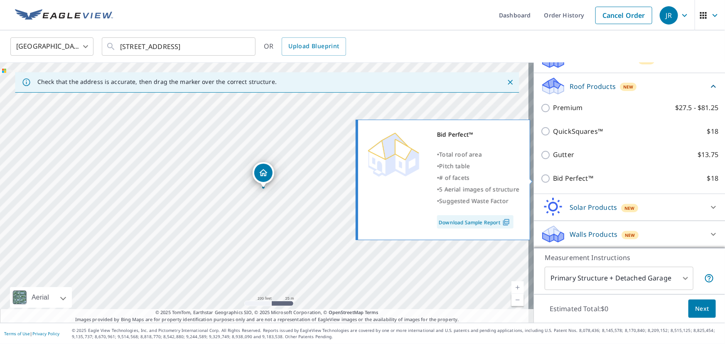
click at [542, 176] on input "Bid Perfect™ $18" at bounding box center [546, 179] width 12 height 10
checkbox input "true"
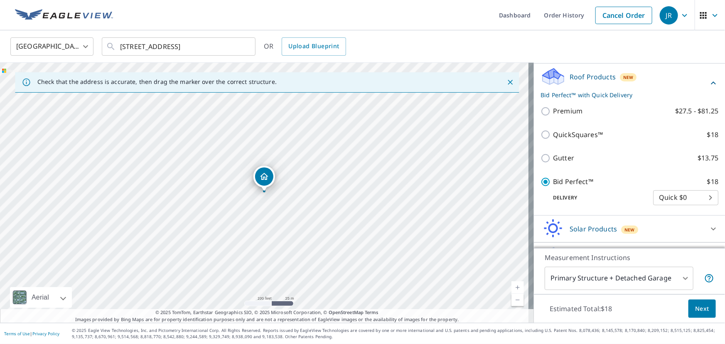
click at [693, 302] on button "Next" at bounding box center [701, 308] width 27 height 19
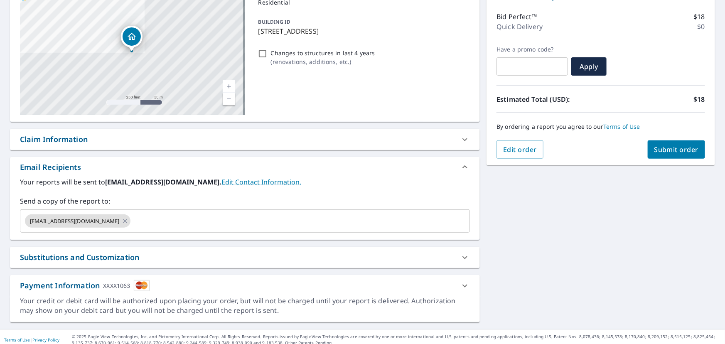
scroll to position [105, 0]
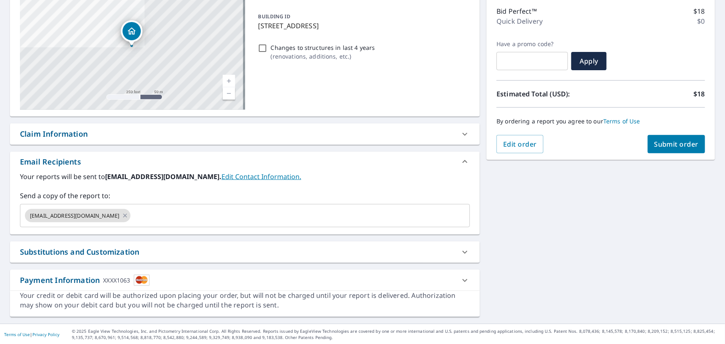
click at [671, 144] on span "Submit order" at bounding box center [676, 144] width 44 height 9
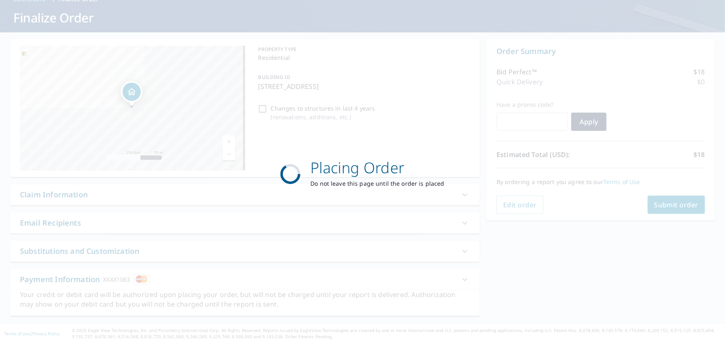
scroll to position [44, 0]
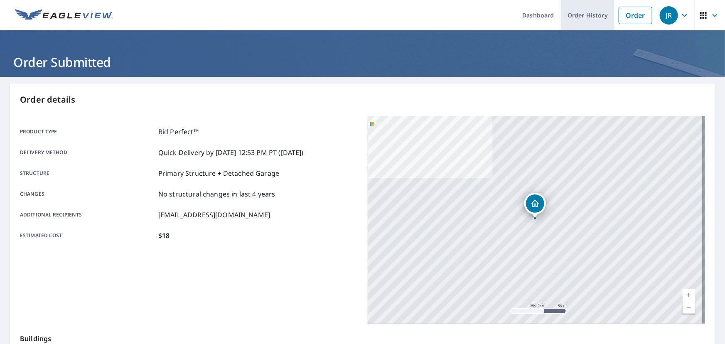
click at [587, 15] on link "Order History" at bounding box center [588, 15] width 54 height 30
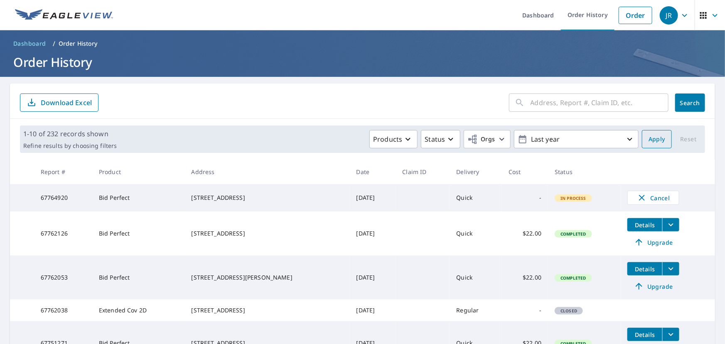
click at [648, 137] on span "Apply" at bounding box center [656, 139] width 17 height 10
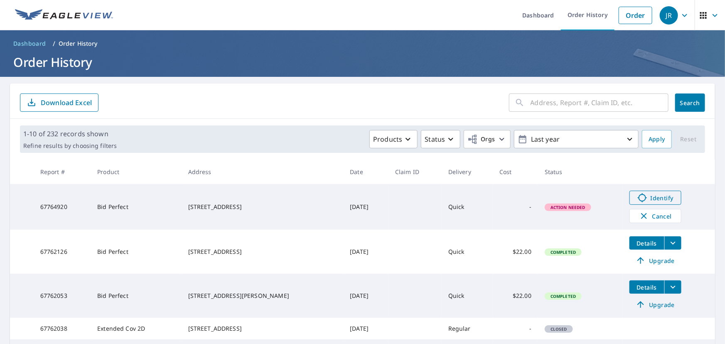
click at [649, 198] on span "Identify" at bounding box center [654, 198] width 41 height 10
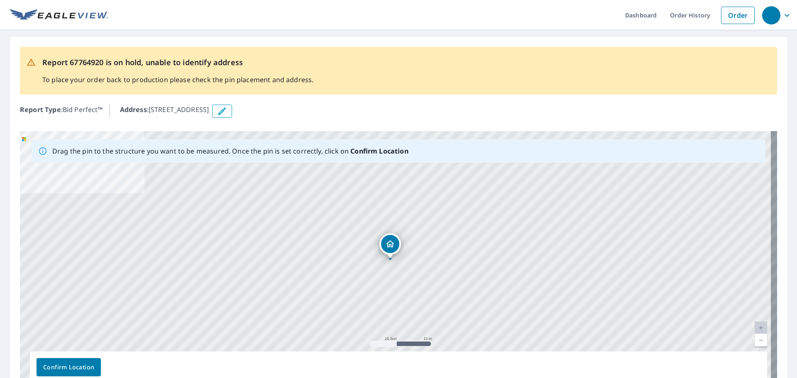
drag, startPoint x: 397, startPoint y: 247, endPoint x: 392, endPoint y: 245, distance: 5.5
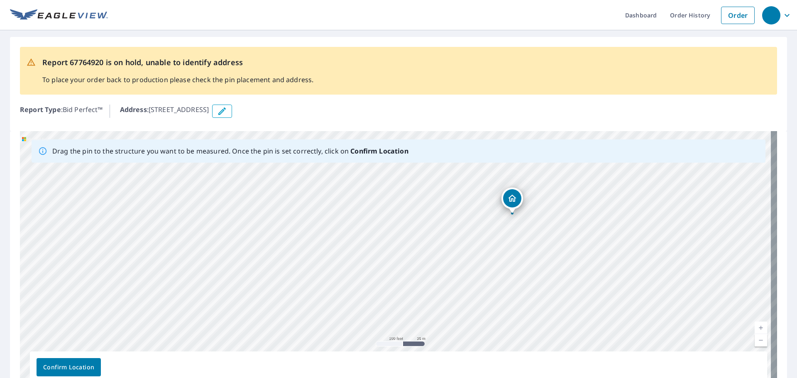
drag, startPoint x: 520, startPoint y: 313, endPoint x: 515, endPoint y: 285, distance: 28.7
click at [515, 285] on div "24042 Private Road 1240 Shell Knob, MO 65747" at bounding box center [398, 261] width 757 height 260
click at [506, 198] on div "24042 Private Road 1240 Shell Knob, MO 65747" at bounding box center [398, 261] width 757 height 260
drag, startPoint x: 409, startPoint y: 291, endPoint x: 414, endPoint y: 269, distance: 22.2
click at [414, 269] on div "24042 Private Road 1240 Shell Knob, MO 65747" at bounding box center [398, 261] width 757 height 260
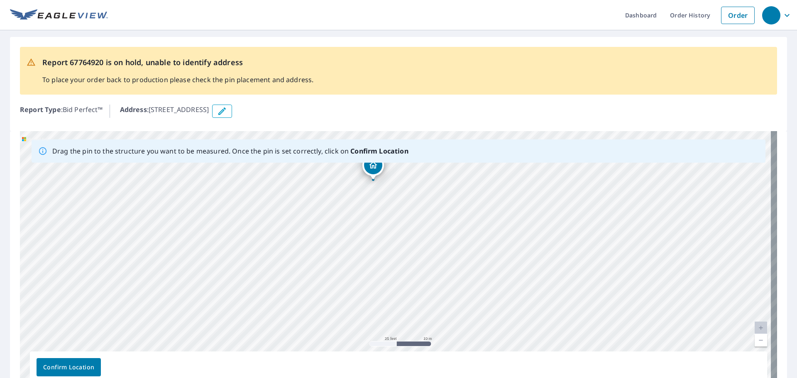
drag, startPoint x: 361, startPoint y: 190, endPoint x: 369, endPoint y: 186, distance: 8.7
click at [369, 184] on div "24042 Private Road 1240 Shell Knob, MO 65747" at bounding box center [398, 261] width 757 height 260
click at [404, 278] on div "24042 Private Road 1240 Shell Knob, MO 65747" at bounding box center [398, 261] width 757 height 260
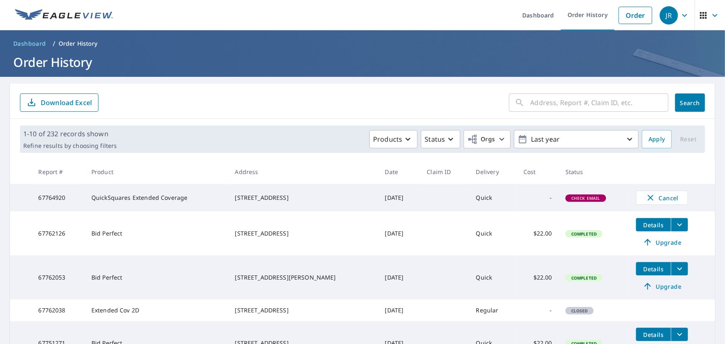
click at [436, 198] on td at bounding box center [444, 197] width 49 height 27
click at [436, 206] on td at bounding box center [444, 197] width 49 height 27
click at [542, 198] on td "-" at bounding box center [541, 197] width 42 height 27
click at [226, 108] on form "​ Search Download Excel" at bounding box center [362, 102] width 685 height 18
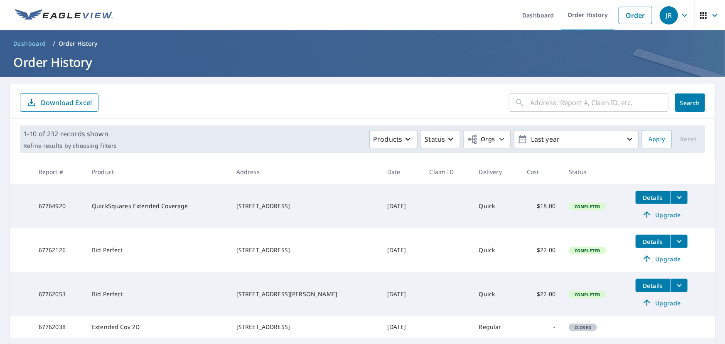
click at [642, 198] on span "Details" at bounding box center [652, 198] width 25 height 8
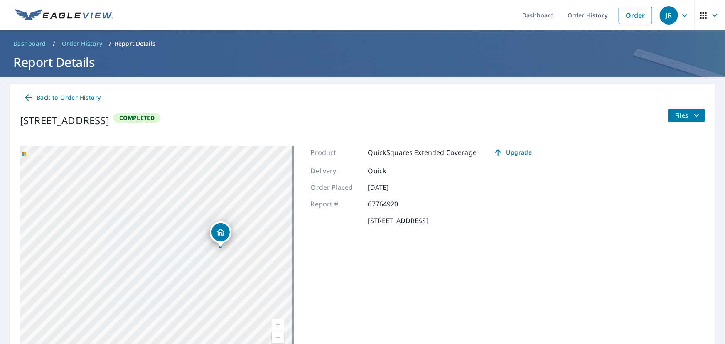
drag, startPoint x: 466, startPoint y: 273, endPoint x: 365, endPoint y: 111, distance: 190.6
click at [365, 111] on div "Back to Order History [STREET_ADDRESS] Completed Files [STREET_ADDRESS] Aerial …" at bounding box center [362, 221] width 705 height 277
click at [312, 259] on div "Product QuickSquares Extended Coverage Upgrade Delivery Quick Order Placed [DAT…" at bounding box center [425, 250] width 228 height 208
click at [386, 265] on div "Product QuickSquares Extended Coverage Upgrade Delivery Quick Order Placed [DAT…" at bounding box center [425, 250] width 228 height 208
click at [691, 113] on icon "filesDropdownBtn-67764920" at bounding box center [696, 115] width 10 height 10
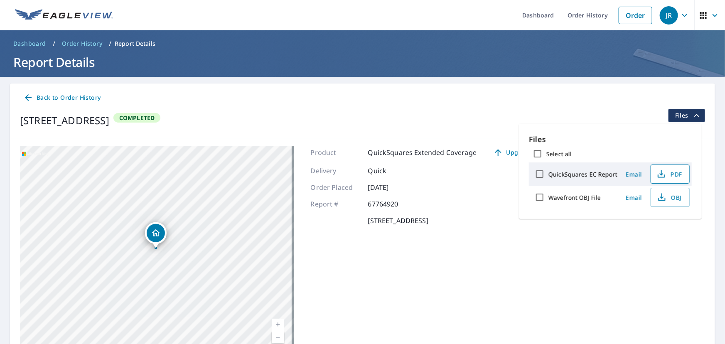
click at [677, 174] on span "PDF" at bounding box center [669, 174] width 27 height 10
click at [461, 113] on div "[STREET_ADDRESS] Completed Files" at bounding box center [362, 120] width 685 height 23
